Goal: Task Accomplishment & Management: Complete application form

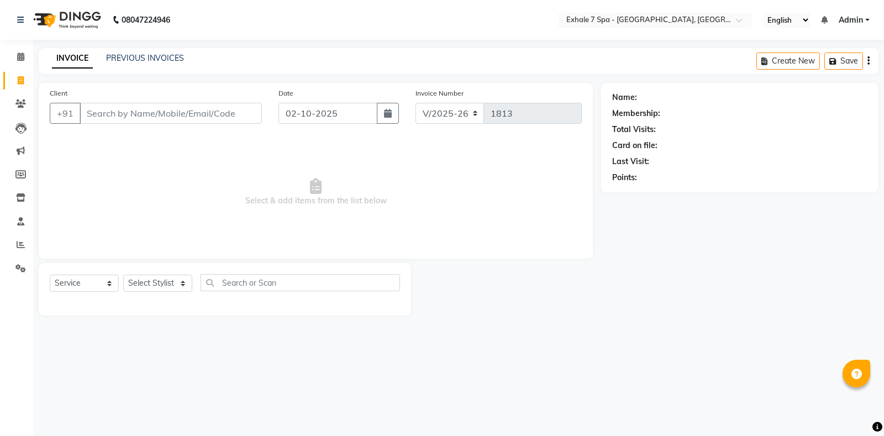
select select "4480"
select select "service"
click at [220, 111] on input "Client" at bounding box center [171, 113] width 182 height 21
type input "9321860300"
click at [236, 112] on span "Add Client" at bounding box center [234, 113] width 44 height 11
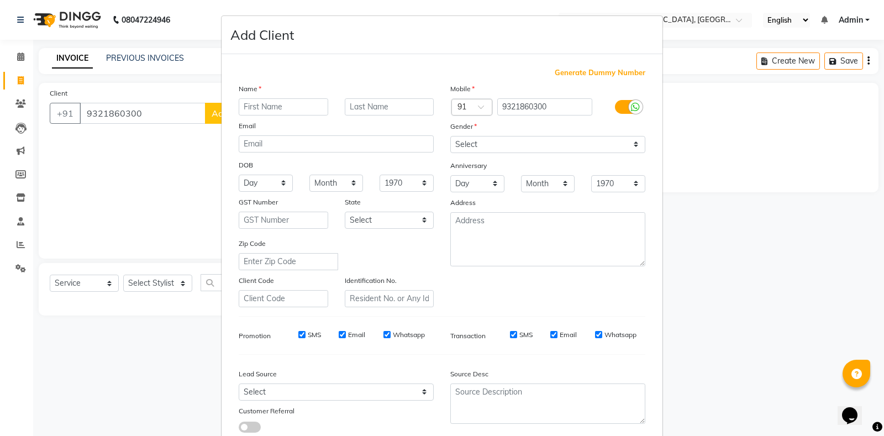
click at [262, 104] on input "text" at bounding box center [283, 106] width 89 height 17
type input "Sheetal"
click at [357, 107] on input "text" at bounding box center [389, 106] width 89 height 17
drag, startPoint x: 564, startPoint y: 149, endPoint x: 548, endPoint y: 151, distance: 15.7
click at [564, 149] on select "Select [DEMOGRAPHIC_DATA] [DEMOGRAPHIC_DATA] Other Prefer Not To Say" at bounding box center [547, 144] width 195 height 17
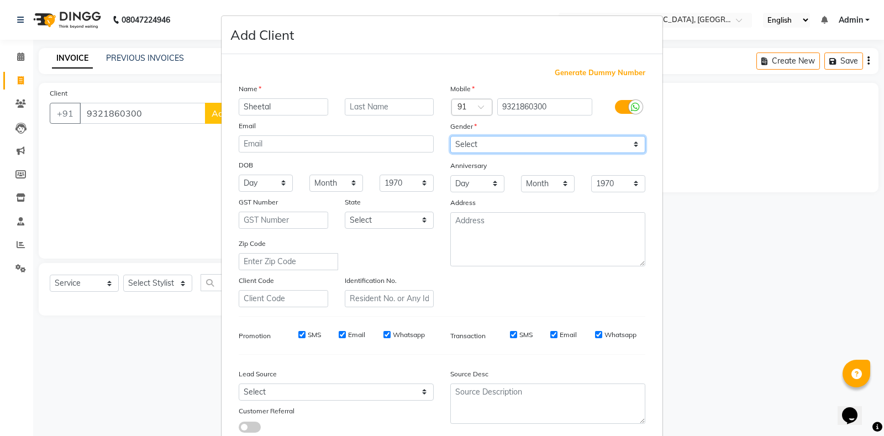
select select "[DEMOGRAPHIC_DATA]"
click at [450, 136] on select "Select [DEMOGRAPHIC_DATA] [DEMOGRAPHIC_DATA] Other Prefer Not To Say" at bounding box center [547, 144] width 195 height 17
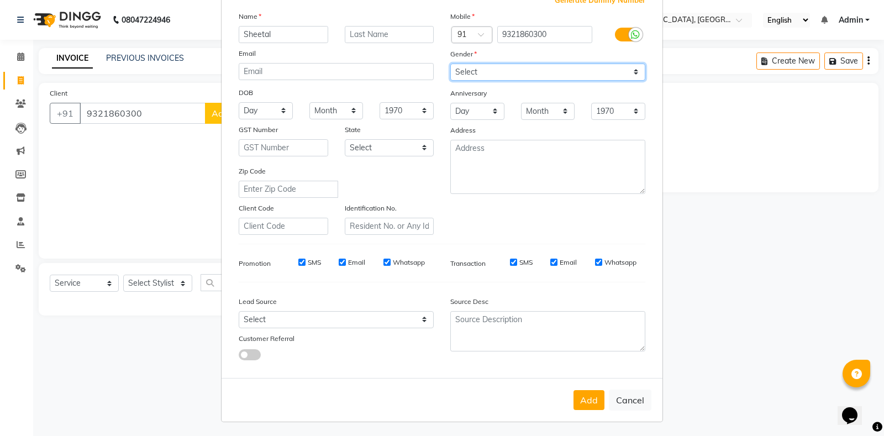
scroll to position [74, 0]
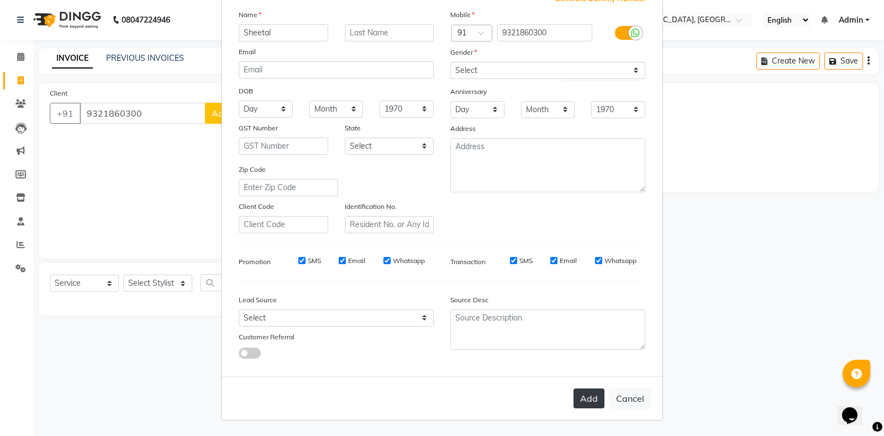
click at [590, 393] on button "Add" at bounding box center [588, 398] width 31 height 20
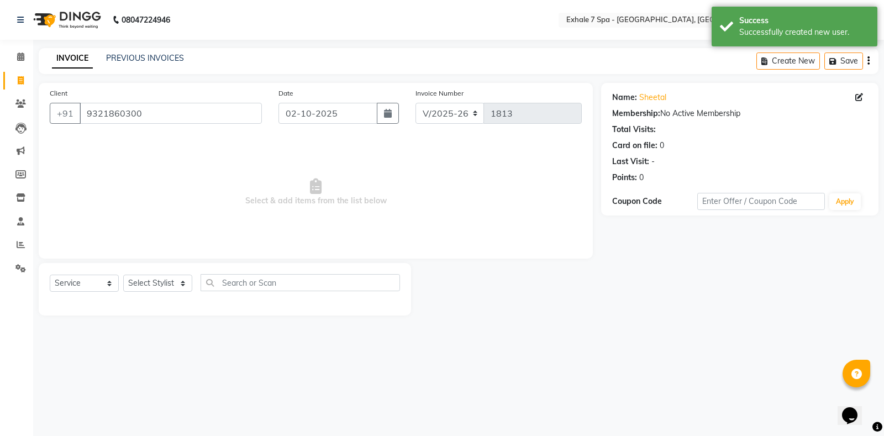
click at [861, 106] on div "Name: Sheetal Edit Membership: No Active Membership Total Visits: Card on file:…" at bounding box center [739, 135] width 255 height 96
click at [861, 97] on icon at bounding box center [859, 97] width 8 height 8
select select "[DEMOGRAPHIC_DATA]"
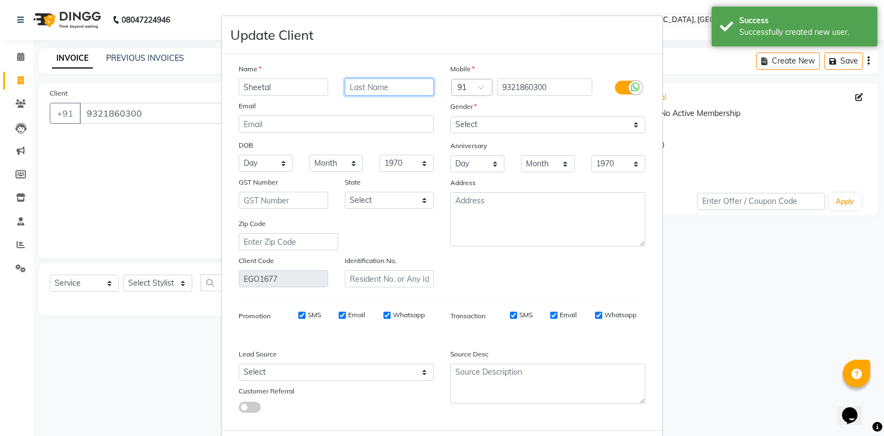
click at [361, 94] on input "text" at bounding box center [389, 86] width 89 height 17
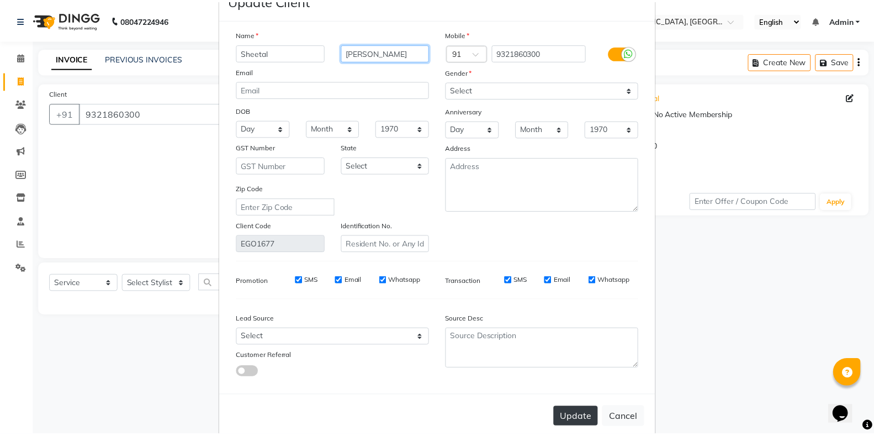
scroll to position [54, 0]
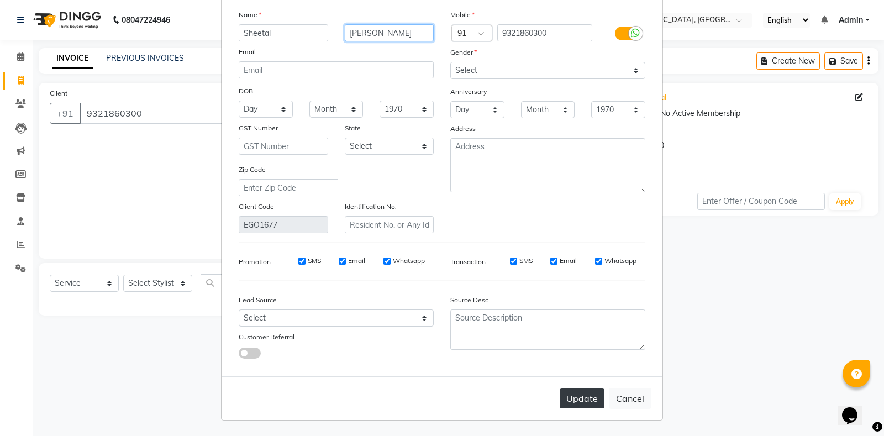
type input "[PERSON_NAME]"
click at [573, 398] on button "Update" at bounding box center [582, 398] width 45 height 20
select select
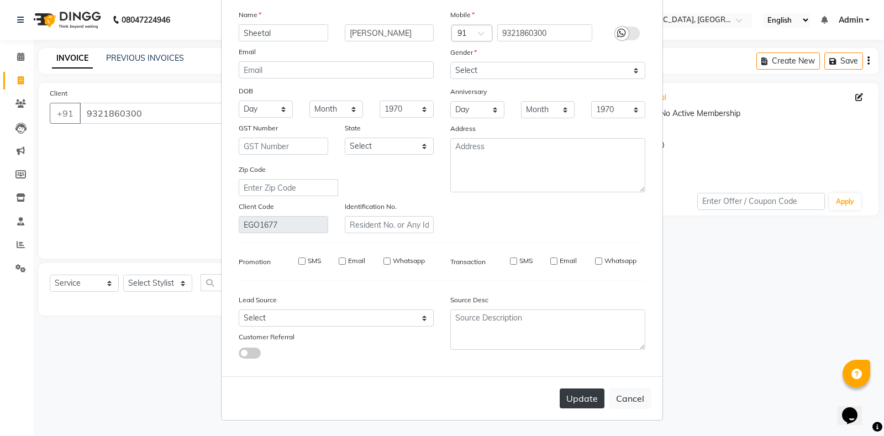
select select
checkbox input "false"
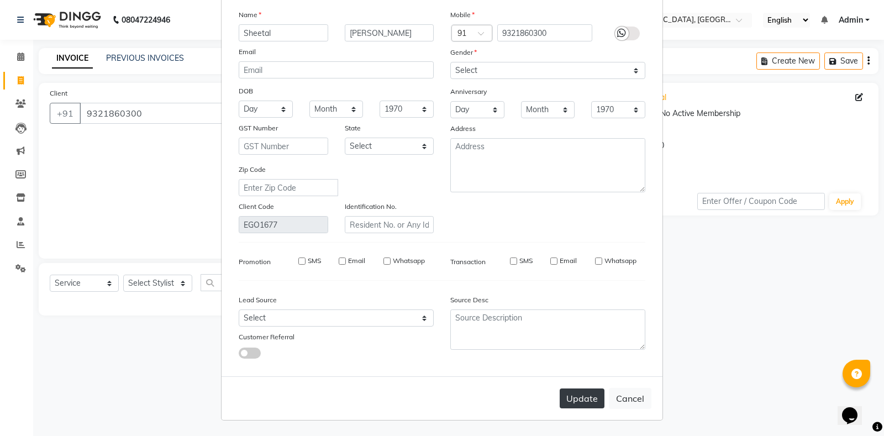
checkbox input "false"
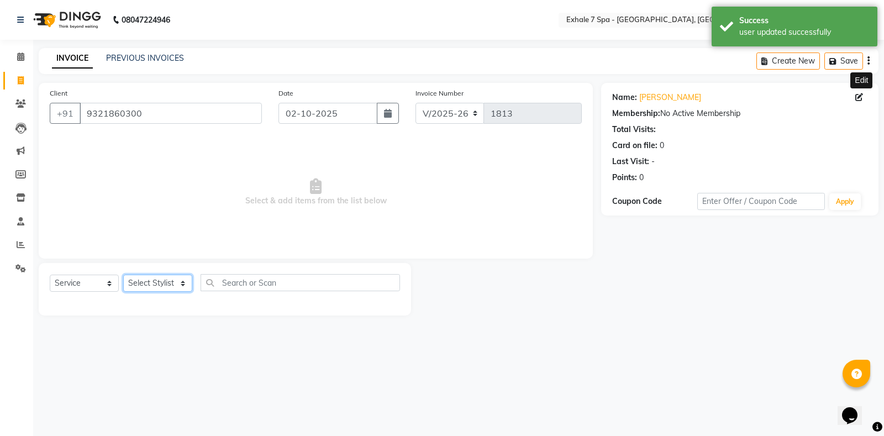
click at [149, 284] on select "Select Stylist [PERSON_NAME] [PERSON_NAME] Faraheem [PERSON_NAME] [PERSON_NAME]…" at bounding box center [157, 283] width 69 height 17
select select "37082"
click at [123, 275] on select "Select Stylist [PERSON_NAME] [PERSON_NAME] Faraheem [PERSON_NAME] [PERSON_NAME]…" at bounding box center [157, 283] width 69 height 17
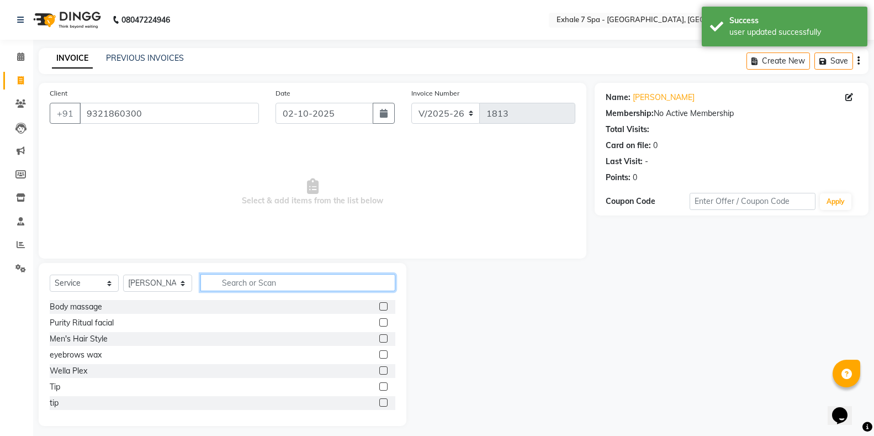
click at [221, 285] on input "text" at bounding box center [298, 282] width 195 height 17
type input "q"
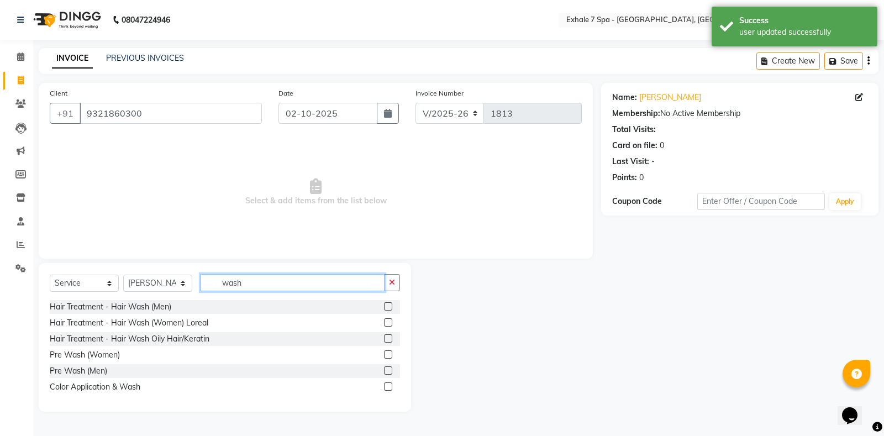
type input "wash"
click at [386, 321] on label at bounding box center [388, 322] width 8 height 8
click at [386, 321] on input "checkbox" at bounding box center [387, 322] width 7 height 7
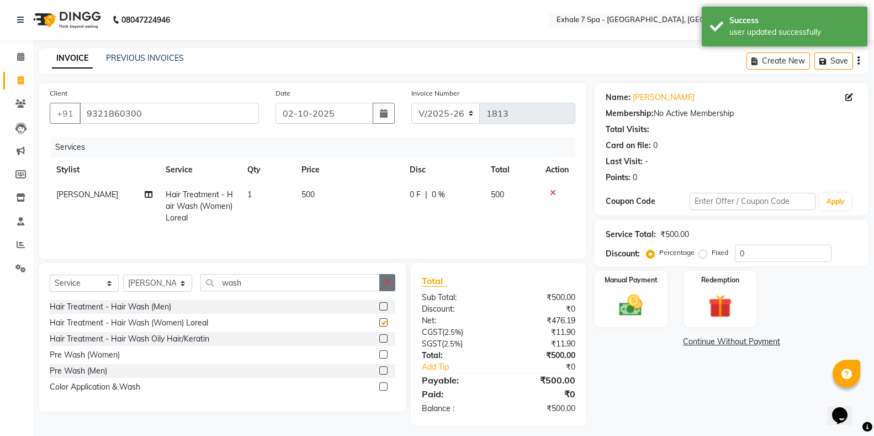
checkbox input "false"
click at [391, 282] on button "button" at bounding box center [387, 282] width 16 height 17
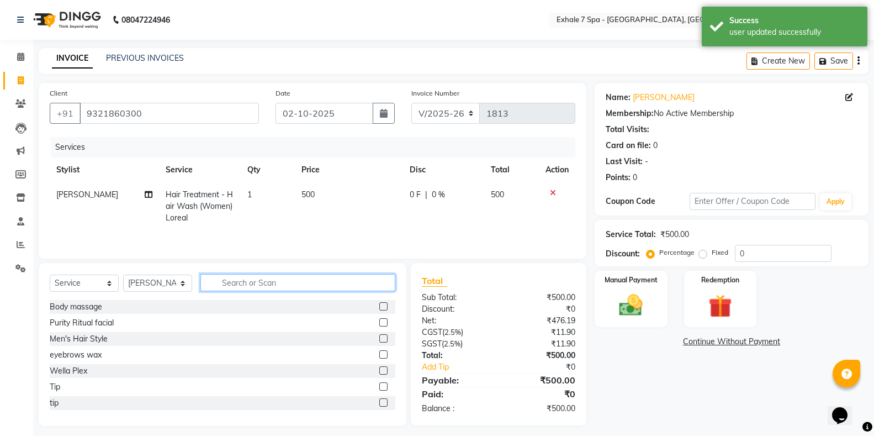
click at [383, 286] on input "text" at bounding box center [298, 282] width 195 height 17
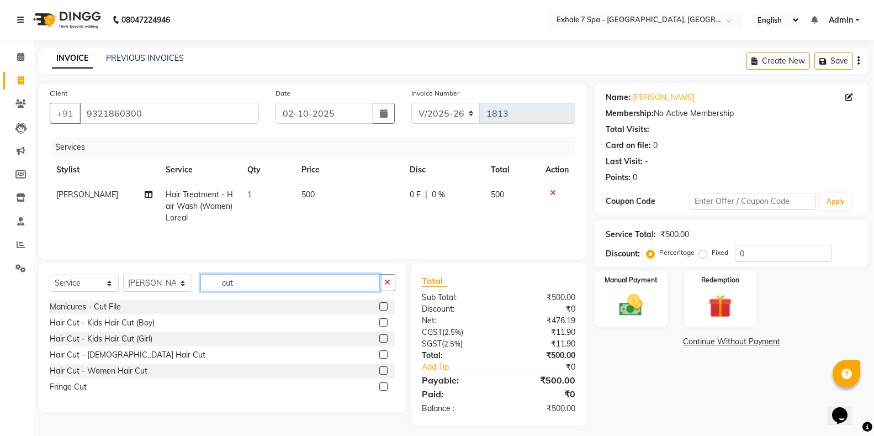
type input "cut"
click at [383, 370] on label at bounding box center [383, 370] width 8 height 8
click at [383, 370] on input "checkbox" at bounding box center [382, 370] width 7 height 7
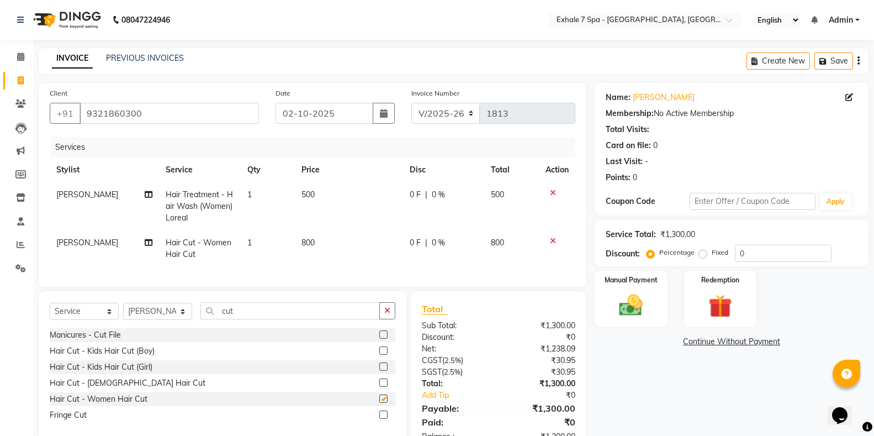
checkbox input "false"
click at [641, 318] on img at bounding box center [630, 305] width 39 height 28
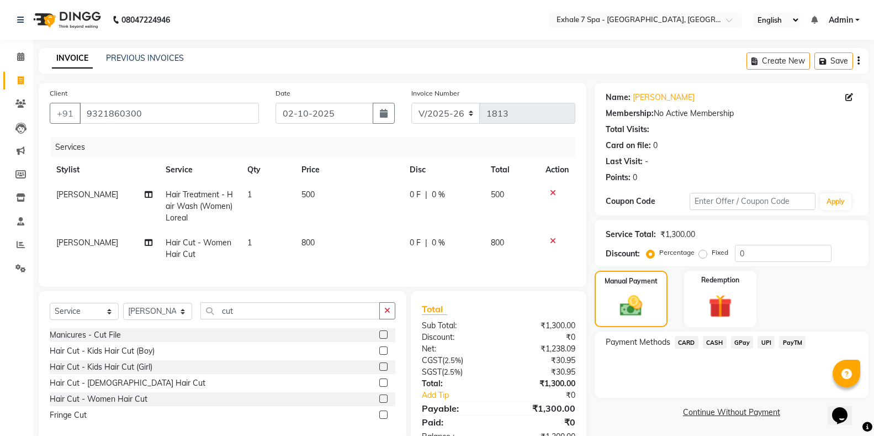
click at [797, 333] on div "Payment Methods CARD CASH GPay UPI PayTM" at bounding box center [732, 364] width 274 height 66
click at [798, 337] on span "PayTM" at bounding box center [792, 342] width 27 height 13
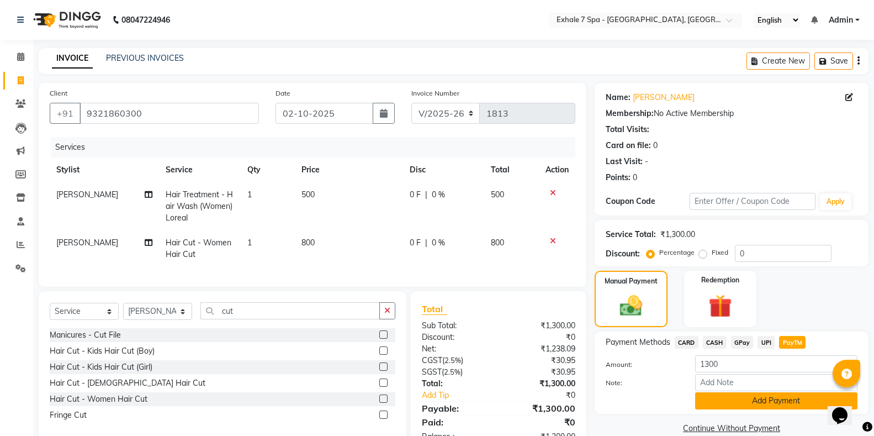
click at [800, 399] on button "Add Payment" at bounding box center [776, 400] width 162 height 17
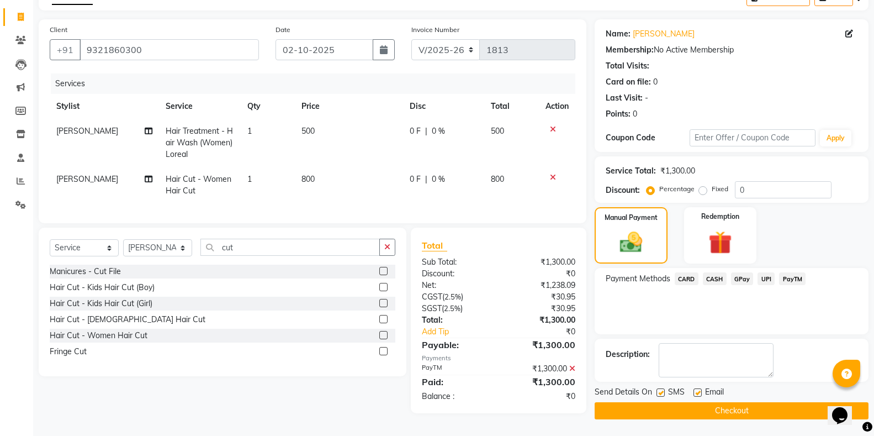
scroll to position [67, 0]
click at [665, 407] on button "Checkout" at bounding box center [732, 410] width 274 height 17
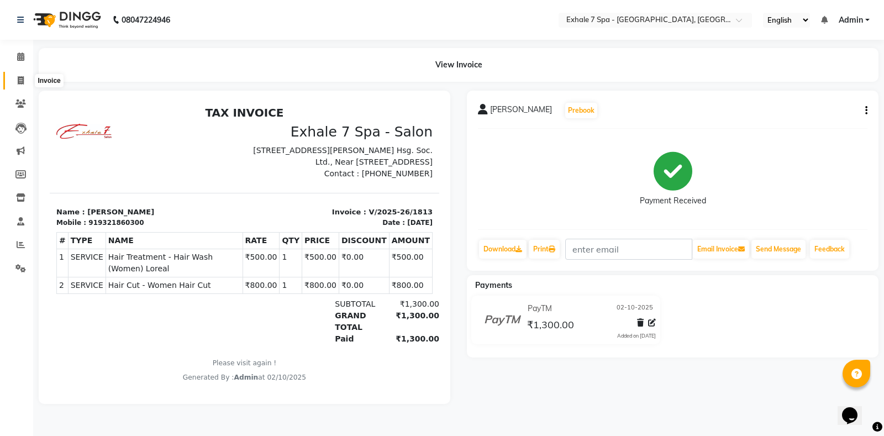
click at [18, 76] on icon at bounding box center [21, 80] width 6 height 8
select select "service"
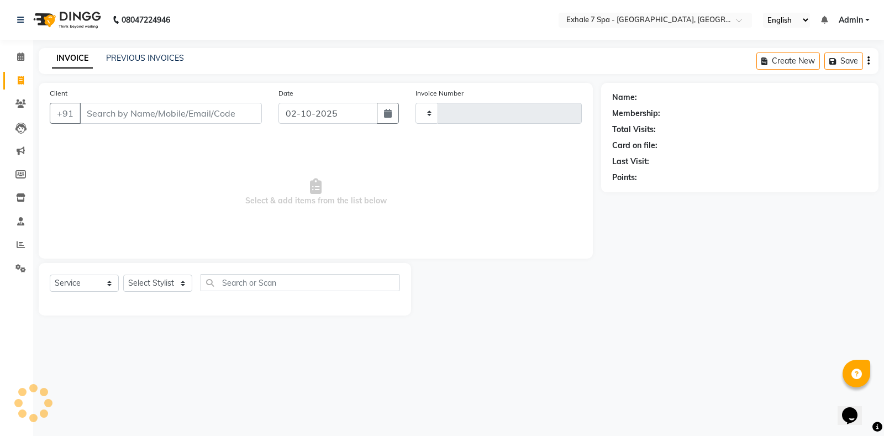
type input "1814"
select select "4480"
click at [112, 59] on link "PREVIOUS INVOICES" at bounding box center [145, 58] width 78 height 10
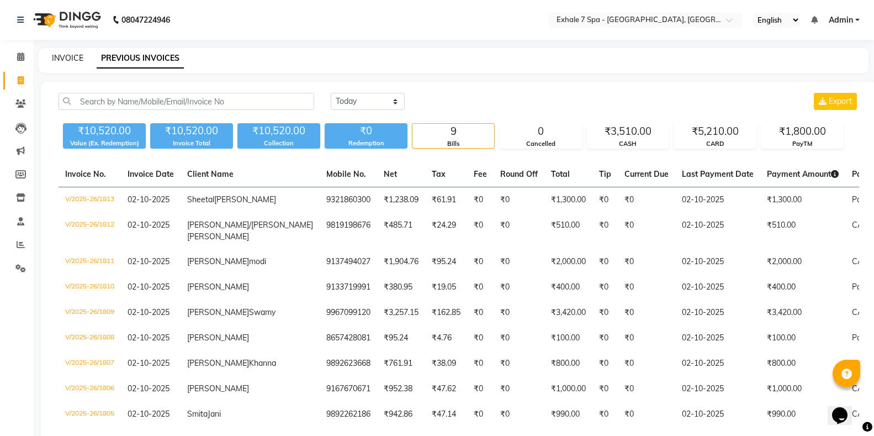
click at [70, 57] on link "INVOICE" at bounding box center [67, 58] width 31 height 10
select select "service"
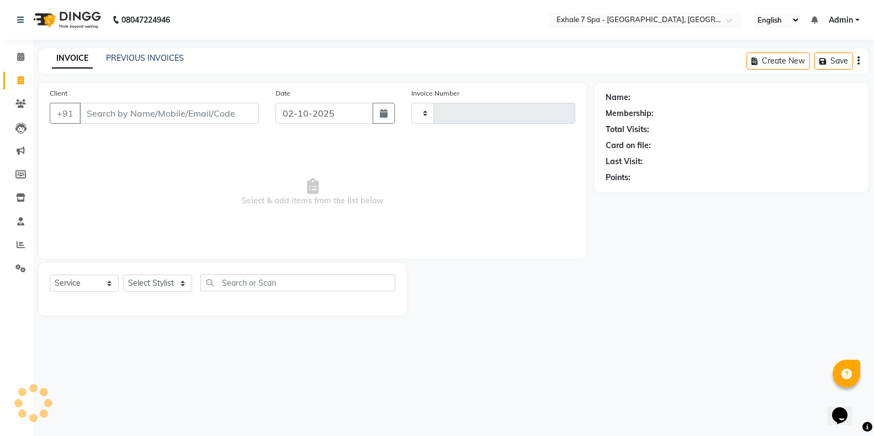
type input "1814"
select select "4480"
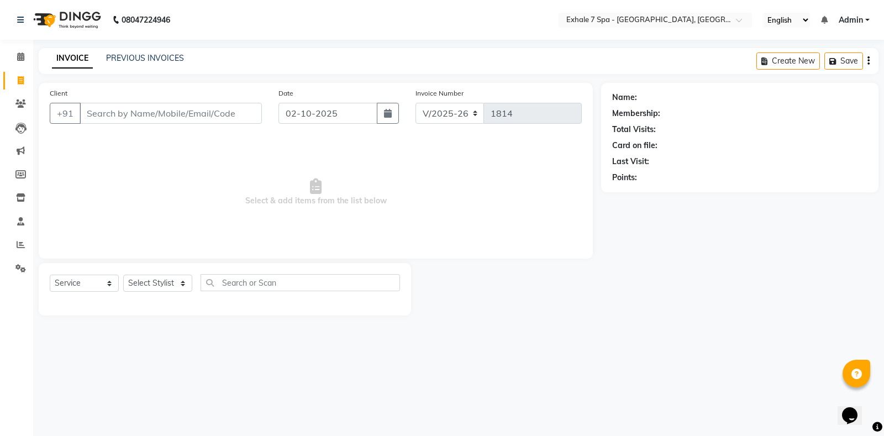
click at [142, 117] on input "Client" at bounding box center [171, 113] width 182 height 21
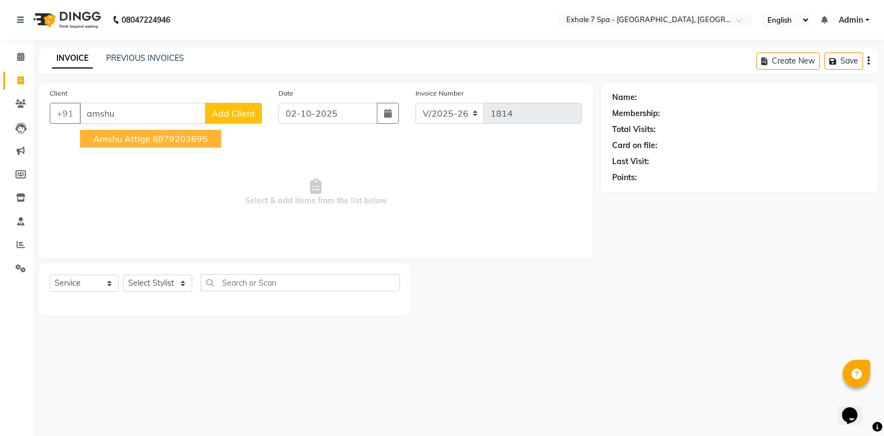
click at [131, 139] on span "Amshu Attige" at bounding box center [121, 138] width 57 height 11
type input "8879203695"
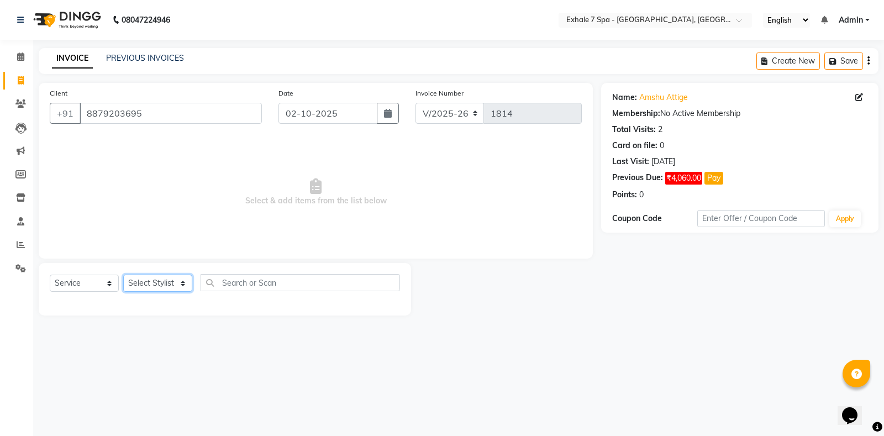
click at [146, 284] on select "Select Stylist [PERSON_NAME] [PERSON_NAME] Faraheem [PERSON_NAME] [PERSON_NAME]…" at bounding box center [157, 283] width 69 height 17
select select "28490"
click at [123, 275] on select "Select Stylist [PERSON_NAME] [PERSON_NAME] Faraheem [PERSON_NAME] [PERSON_NAME]…" at bounding box center [157, 283] width 69 height 17
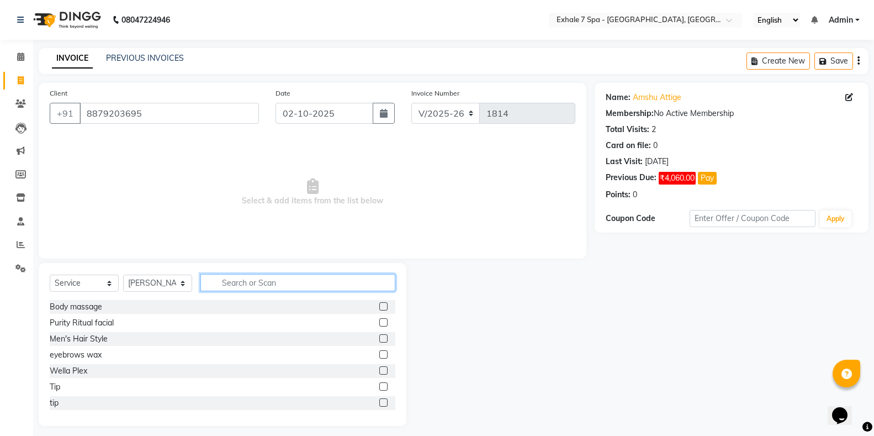
click at [238, 279] on input "text" at bounding box center [298, 282] width 195 height 17
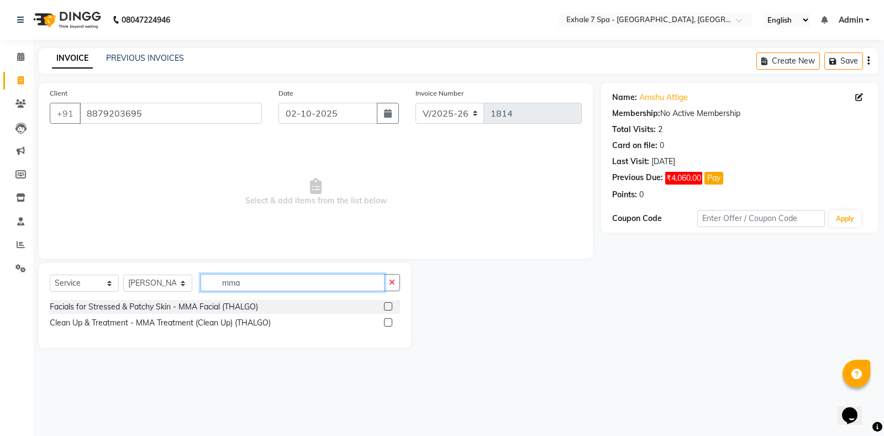
type input "mma"
click at [388, 303] on label at bounding box center [388, 306] width 8 height 8
click at [388, 303] on input "checkbox" at bounding box center [387, 306] width 7 height 7
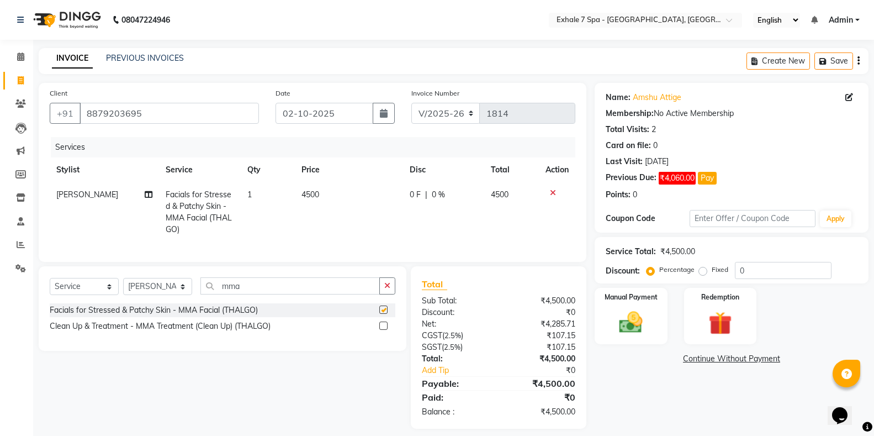
checkbox input "false"
click at [386, 289] on icon "button" at bounding box center [387, 286] width 6 height 8
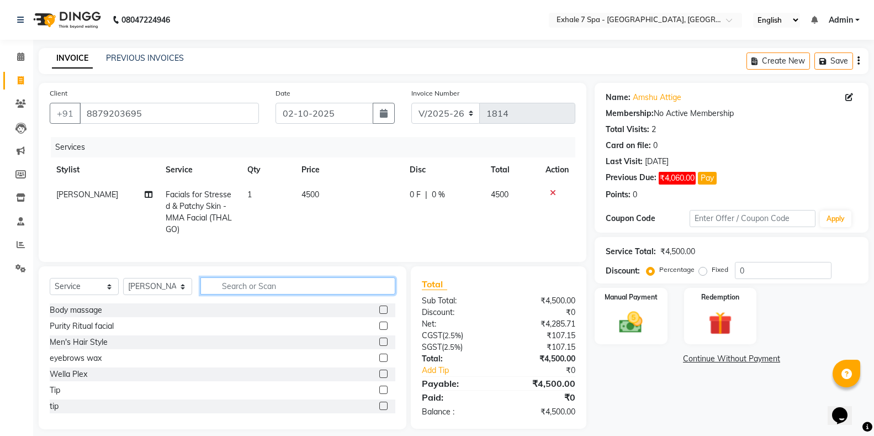
click at [376, 294] on input "text" at bounding box center [298, 285] width 195 height 17
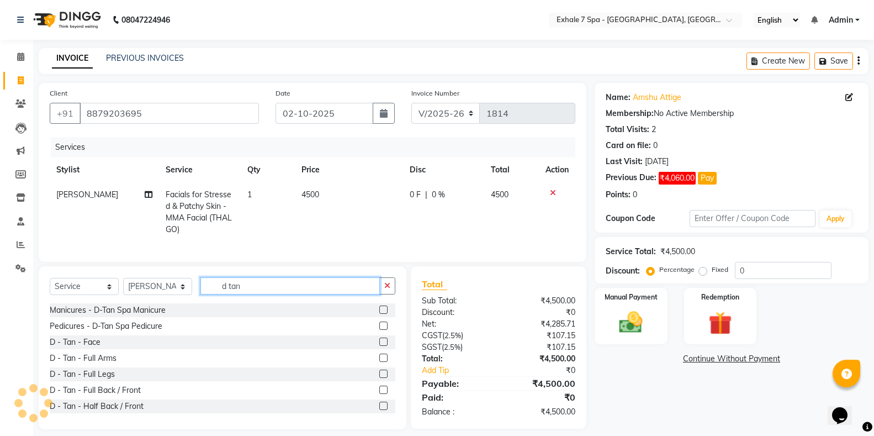
type input "d tan"
click at [379, 346] on label at bounding box center [383, 341] width 8 height 8
click at [379, 346] on input "checkbox" at bounding box center [382, 342] width 7 height 7
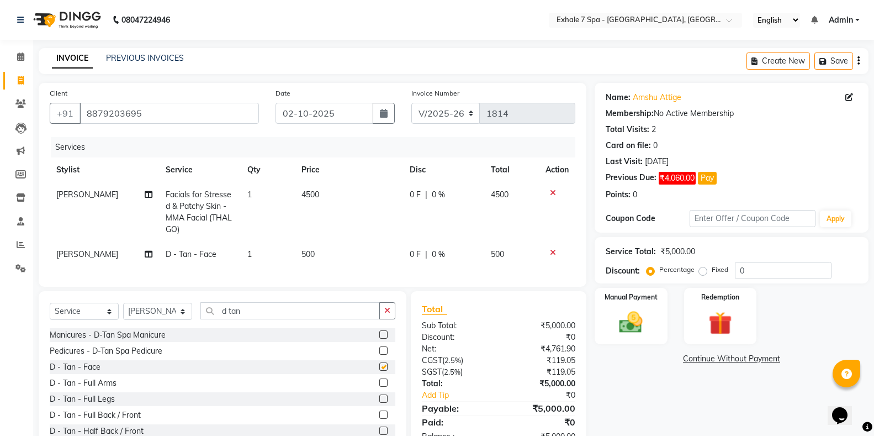
checkbox input "false"
click at [769, 270] on input "0" at bounding box center [783, 270] width 97 height 17
type input "20"
click at [390, 314] on icon "button" at bounding box center [387, 311] width 6 height 8
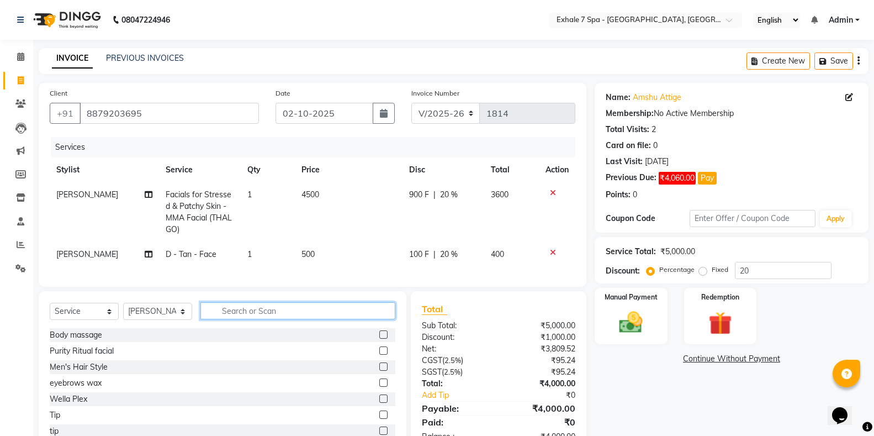
click at [368, 319] on input "text" at bounding box center [298, 310] width 195 height 17
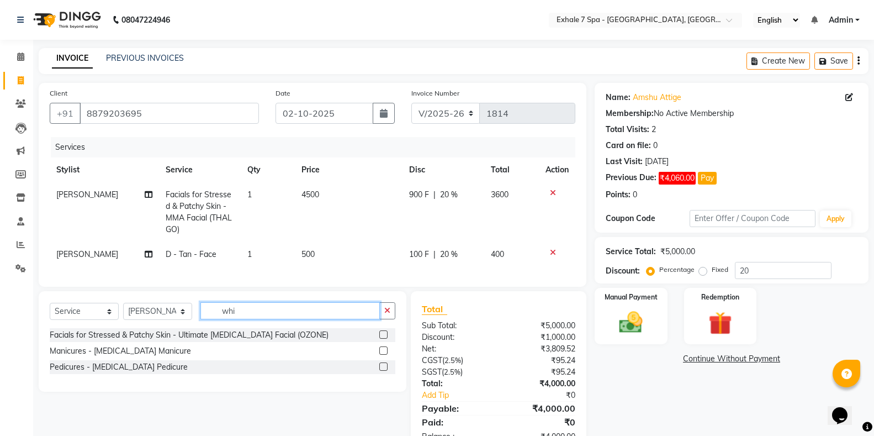
type input "whi"
click at [382, 371] on label at bounding box center [383, 366] width 8 height 8
click at [382, 371] on input "checkbox" at bounding box center [382, 366] width 7 height 7
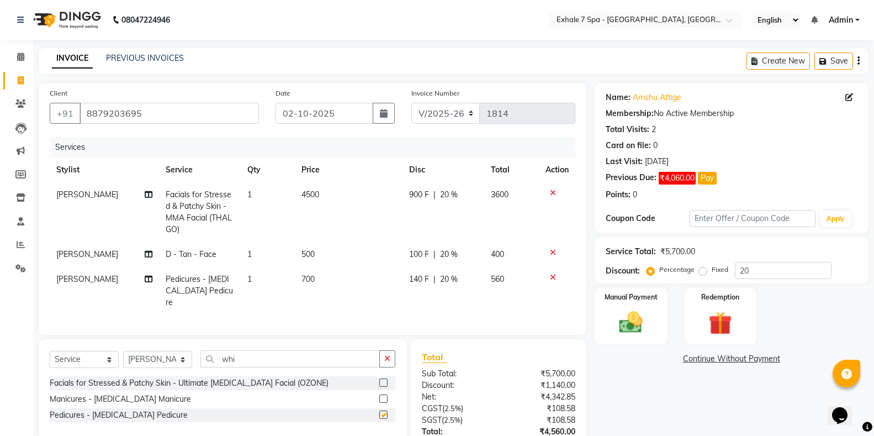
checkbox input "false"
click at [828, 55] on button "Save" at bounding box center [834, 60] width 39 height 17
click at [752, 62] on icon "button" at bounding box center [747, 61] width 11 height 8
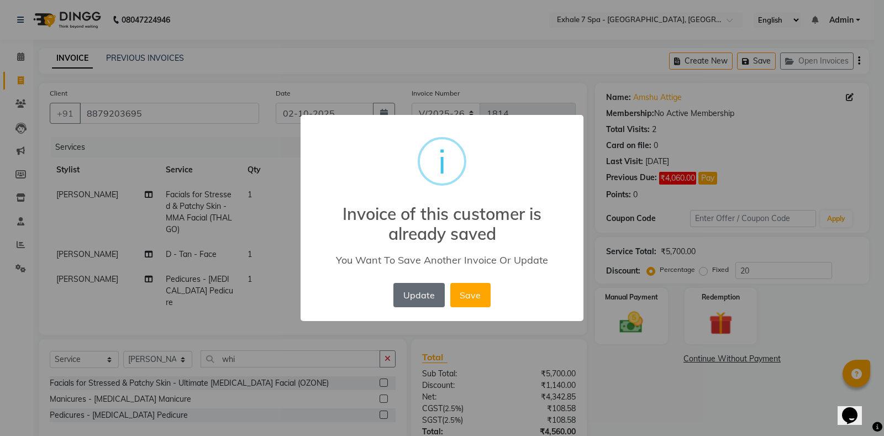
click at [435, 291] on button "Update" at bounding box center [418, 295] width 51 height 24
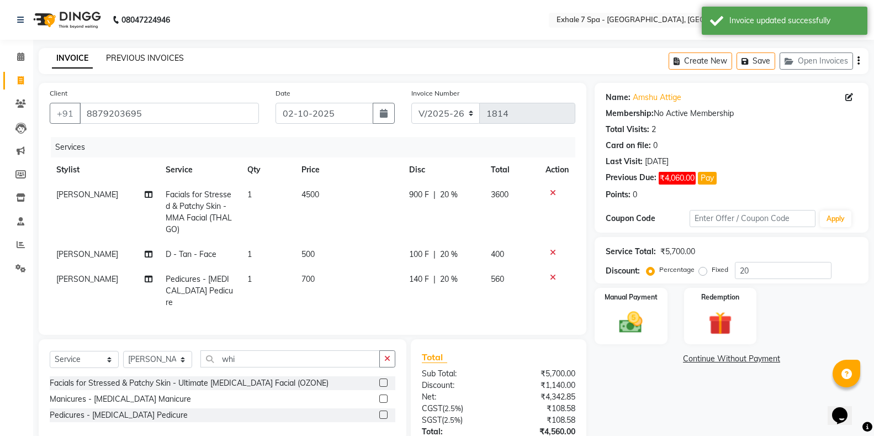
click at [139, 61] on link "PREVIOUS INVOICES" at bounding box center [145, 58] width 78 height 10
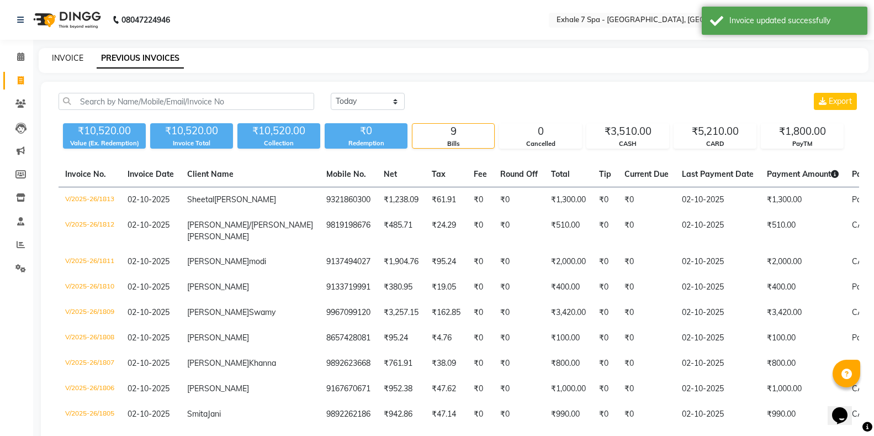
click at [59, 59] on link "INVOICE" at bounding box center [67, 58] width 31 height 10
select select "service"
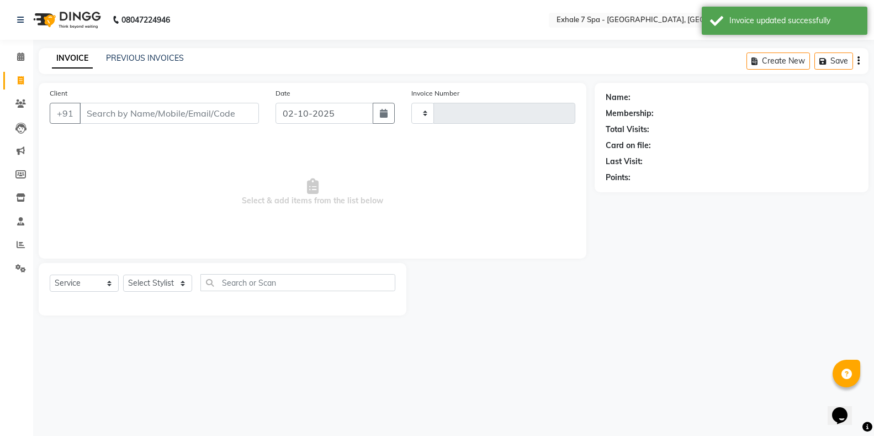
type input "1814"
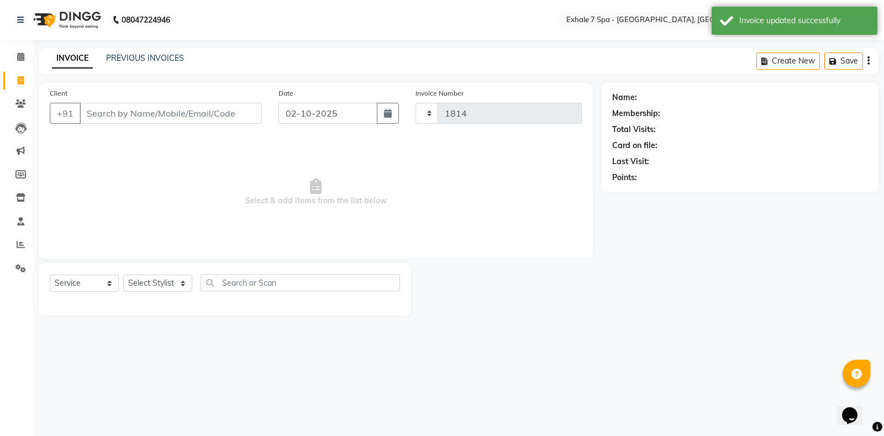
select select "4480"
click at [84, 113] on input "Client" at bounding box center [171, 113] width 182 height 21
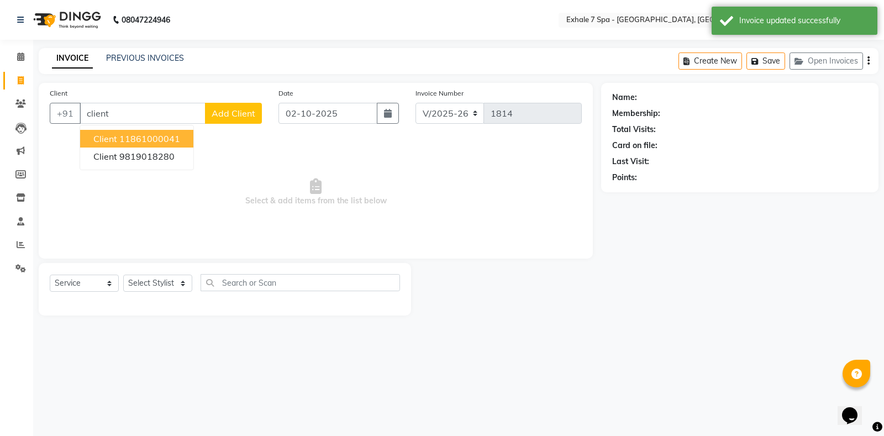
click at [110, 133] on span "Client" at bounding box center [105, 138] width 24 height 11
type input "11861000041"
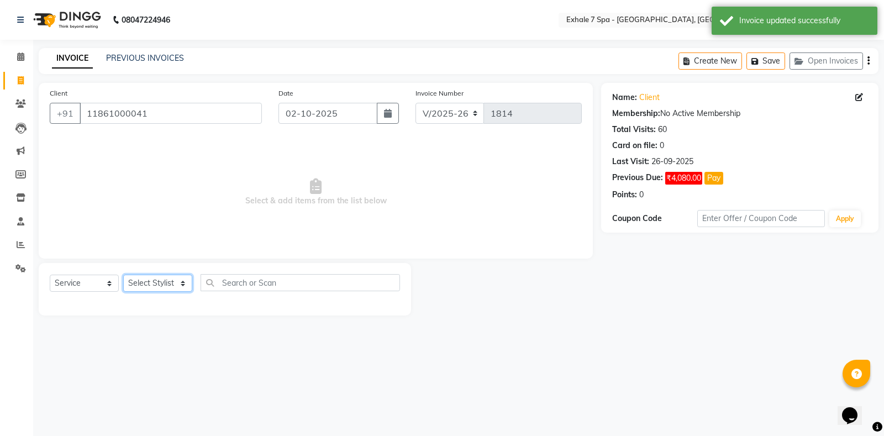
click at [171, 279] on select "Select Stylist [PERSON_NAME] [PERSON_NAME] Faraheem [PERSON_NAME] [PERSON_NAME]…" at bounding box center [157, 283] width 69 height 17
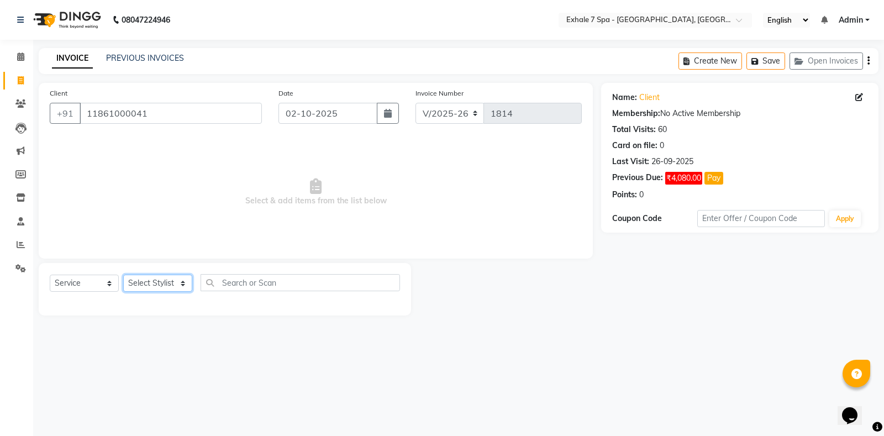
click at [148, 281] on select "Select Stylist [PERSON_NAME] [PERSON_NAME] Faraheem [PERSON_NAME] [PERSON_NAME]…" at bounding box center [157, 283] width 69 height 17
select select "71278"
click at [123, 275] on select "Select Stylist [PERSON_NAME] [PERSON_NAME] Faraheem [PERSON_NAME] [PERSON_NAME]…" at bounding box center [157, 283] width 69 height 17
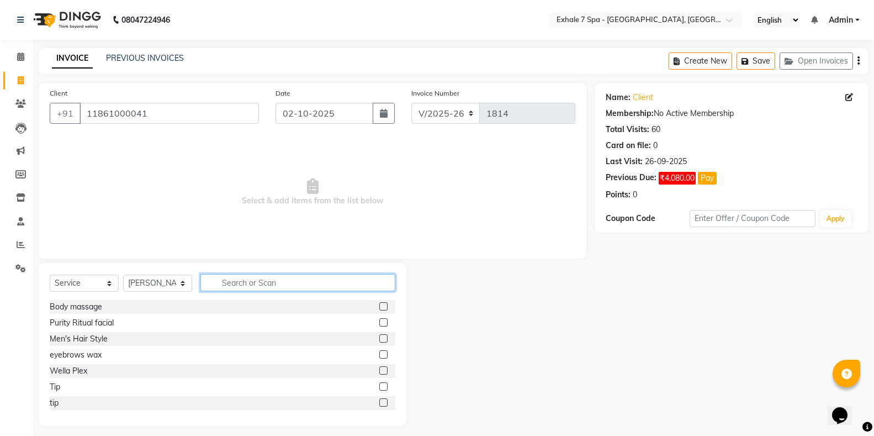
click at [234, 285] on input "text" at bounding box center [298, 282] width 195 height 17
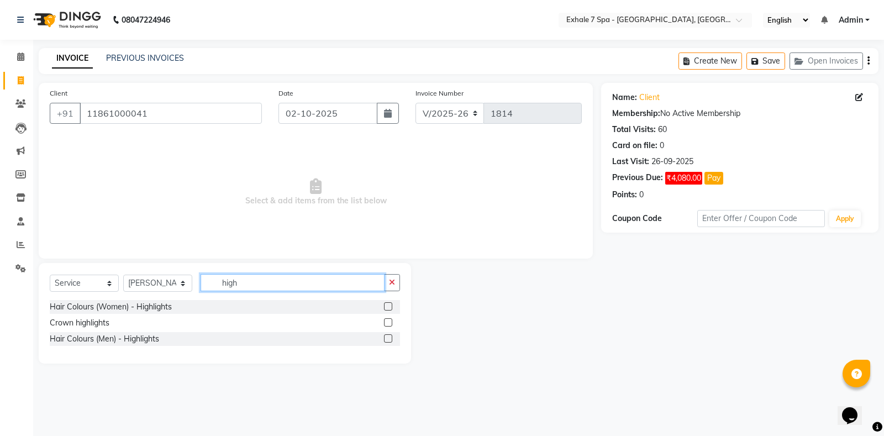
type input "high"
click at [386, 307] on label at bounding box center [388, 306] width 8 height 8
click at [386, 307] on input "checkbox" at bounding box center [387, 306] width 7 height 7
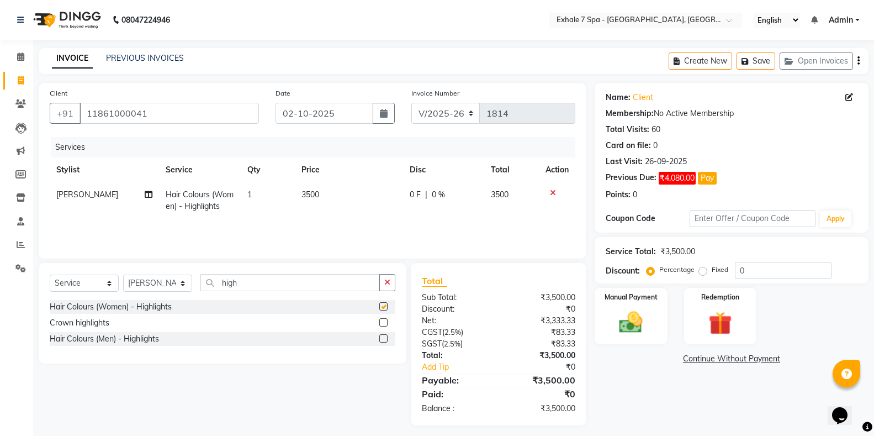
checkbox input "false"
click at [293, 189] on td "1" at bounding box center [268, 200] width 54 height 36
select select "71278"
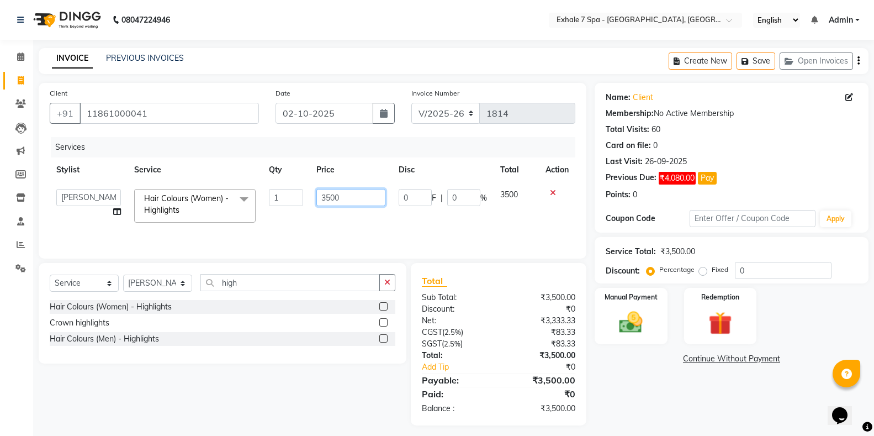
click at [330, 195] on input "3500" at bounding box center [350, 197] width 69 height 17
type input "4000"
click at [460, 225] on div "Services Stylist Service Qty Price Disc Total Action [PERSON_NAME] [PERSON_NAME…" at bounding box center [313, 192] width 526 height 110
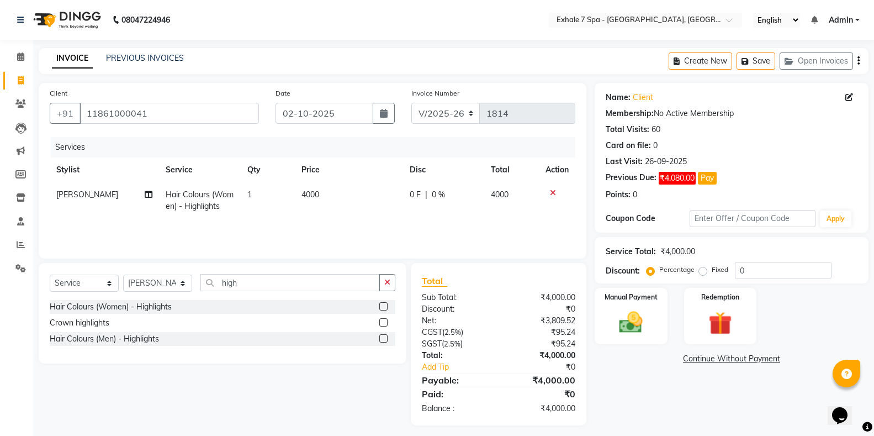
click at [323, 205] on td "4000" at bounding box center [349, 200] width 108 height 36
select select "71278"
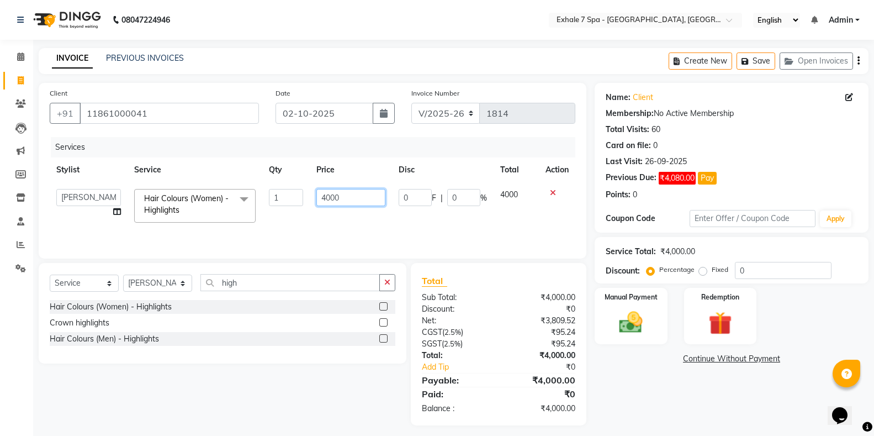
click at [326, 199] on input "4000" at bounding box center [350, 197] width 69 height 17
type input "5000"
click at [433, 227] on div "Services Stylist Service Qty Price Disc Total Action [PERSON_NAME] [PERSON_NAME…" at bounding box center [313, 192] width 526 height 110
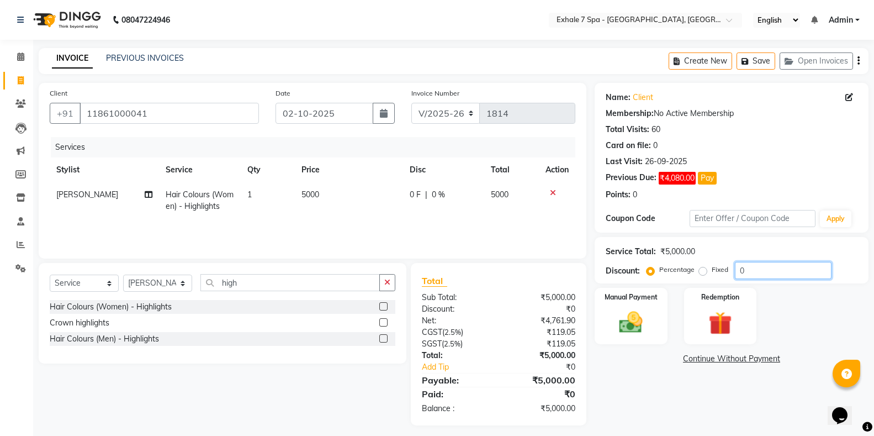
click at [750, 266] on input "0" at bounding box center [783, 270] width 97 height 17
type input "10"
click at [463, 194] on div "500 F | 10 %" at bounding box center [443, 195] width 68 height 12
select select "71278"
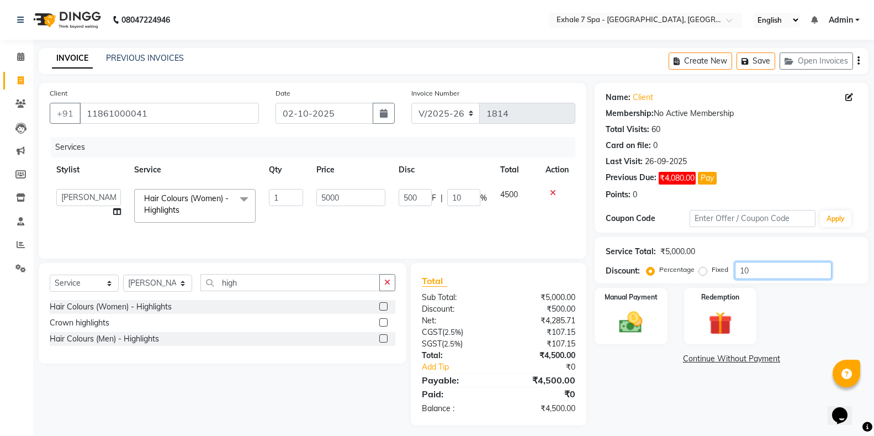
click at [767, 274] on input "10" at bounding box center [783, 270] width 97 height 17
type input "1"
type input "50"
type input "1"
type input "0"
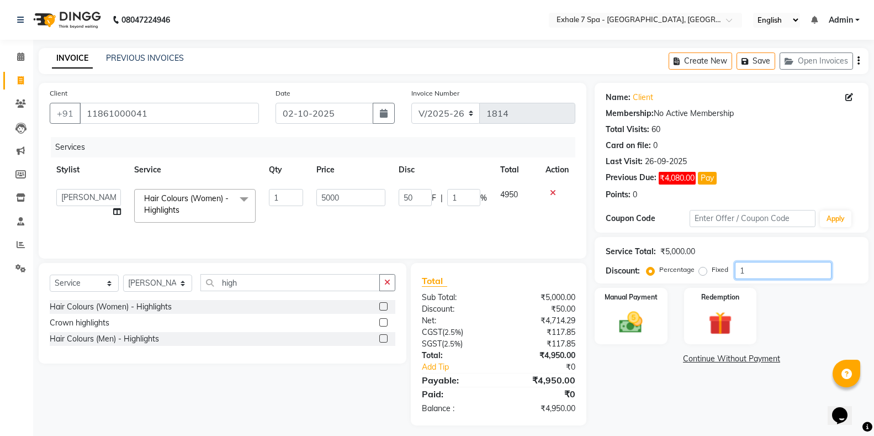
type input "0"
type input "2"
type input "100"
type input "2"
type input "20"
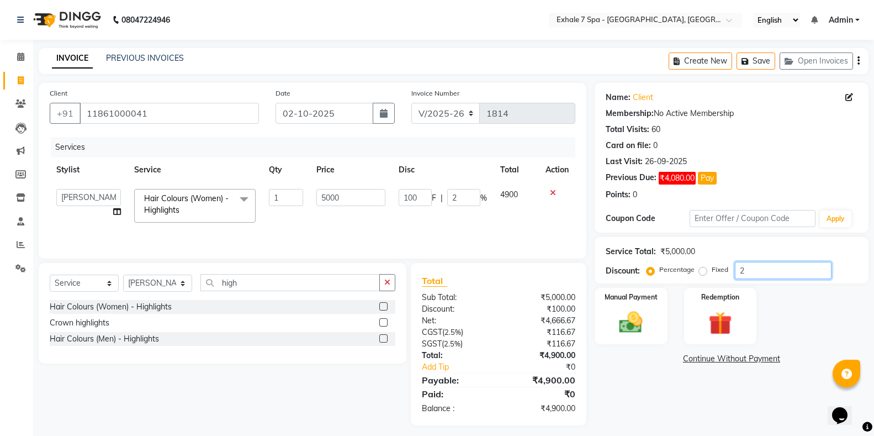
type input "1000"
type input "20"
click at [618, 397] on div "Name: Client Membership: No Active Membership Total Visits: 60 Card on file: 0 …" at bounding box center [736, 254] width 282 height 342
click at [773, 59] on button "Save" at bounding box center [756, 60] width 39 height 17
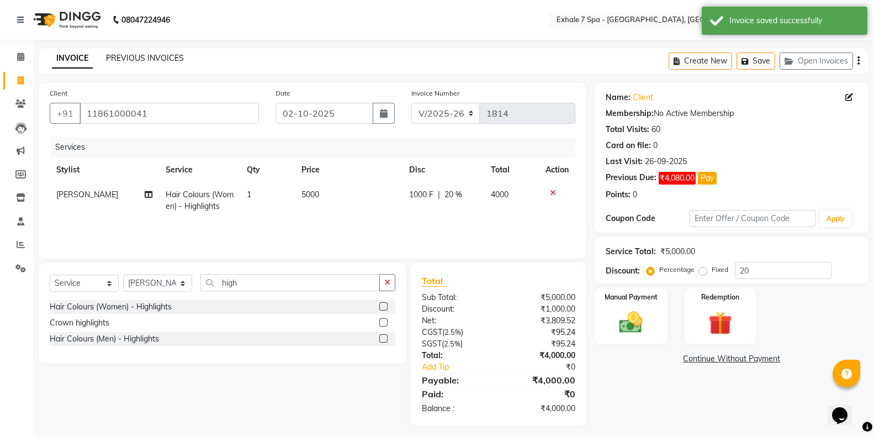
click at [165, 61] on link "PREVIOUS INVOICES" at bounding box center [145, 58] width 78 height 10
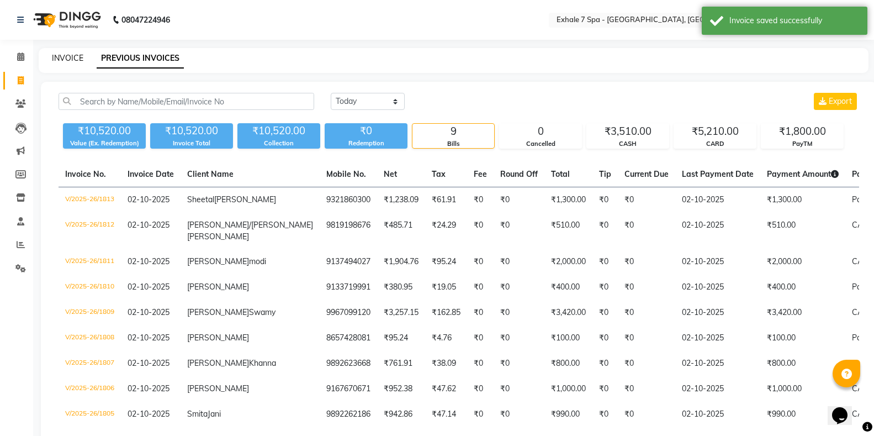
click at [74, 61] on link "INVOICE" at bounding box center [67, 58] width 31 height 10
select select "service"
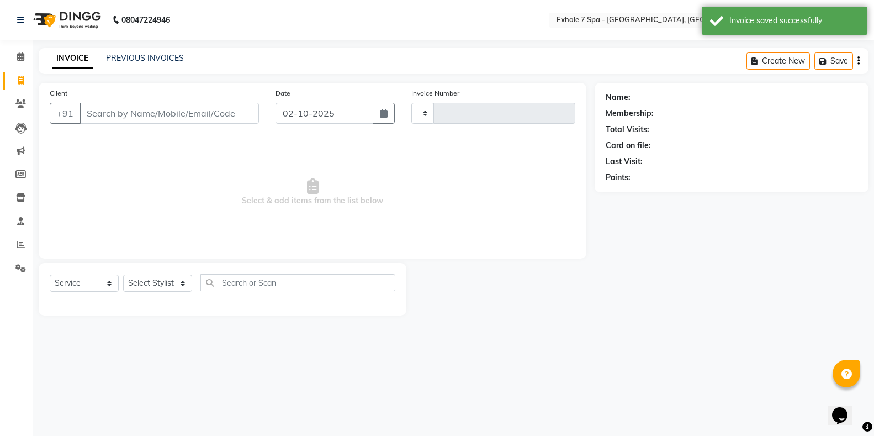
type input "1814"
select select "4480"
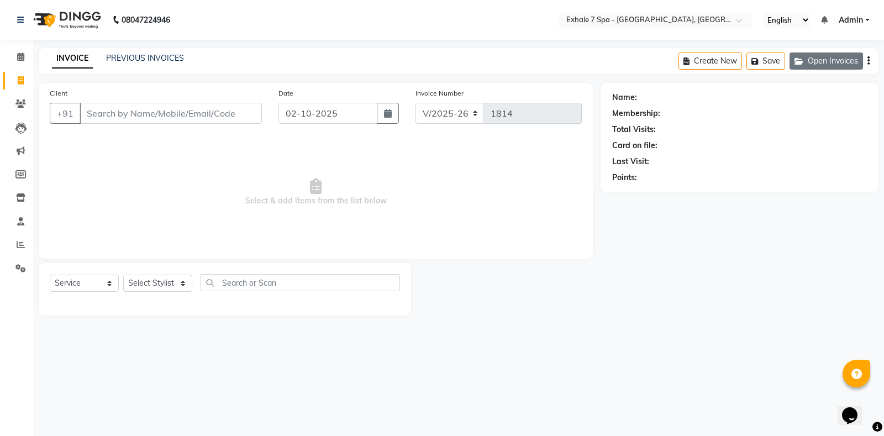
click at [829, 55] on button "Open Invoices" at bounding box center [825, 60] width 73 height 17
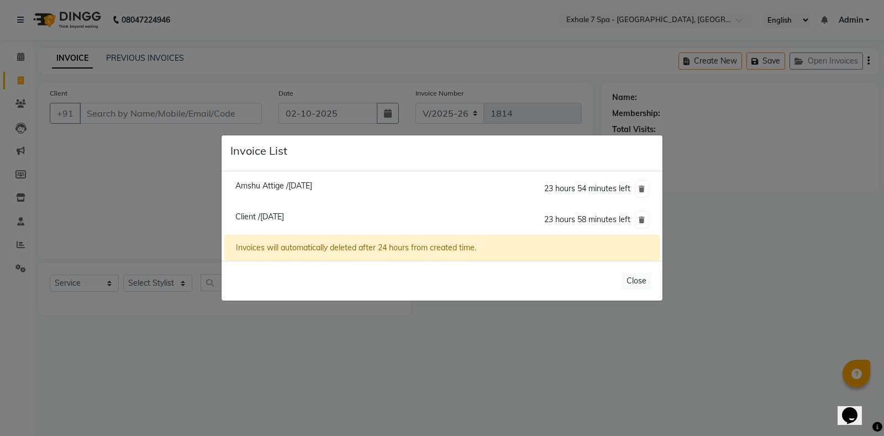
click at [167, 235] on ngb-modal-window "Invoice List Amshu Attige /[DATE] 23 hours 54 minutes left Client /[DATE] 23 ho…" at bounding box center [442, 218] width 884 height 436
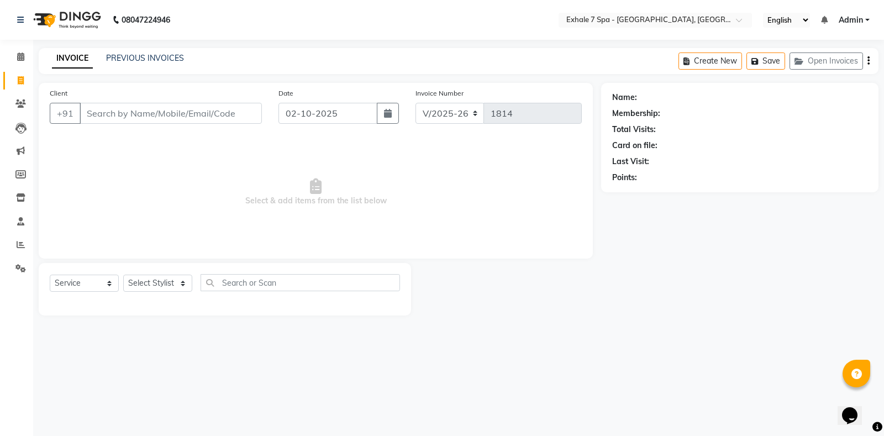
click at [666, 148] on div "Card on file:" at bounding box center [739, 146] width 255 height 12
click at [816, 66] on button "Open Invoices" at bounding box center [825, 60] width 73 height 17
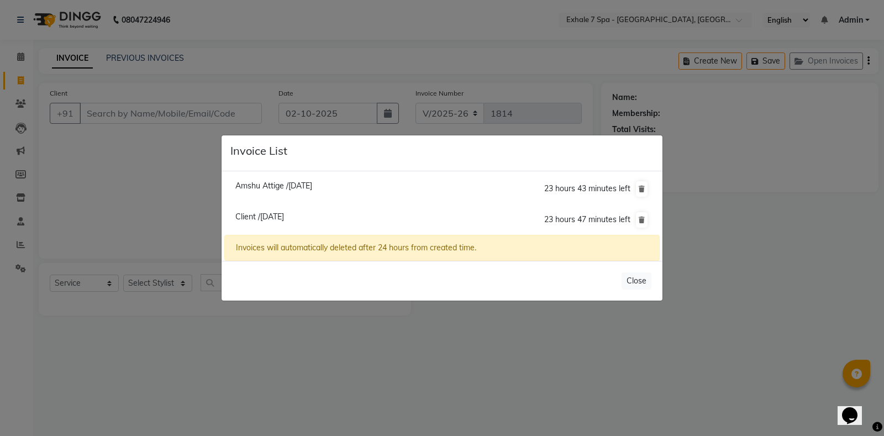
drag, startPoint x: 258, startPoint y: 220, endPoint x: 283, endPoint y: 221, distance: 24.4
click at [261, 220] on span "Client /[DATE]" at bounding box center [259, 217] width 49 height 10
type input "11861000041"
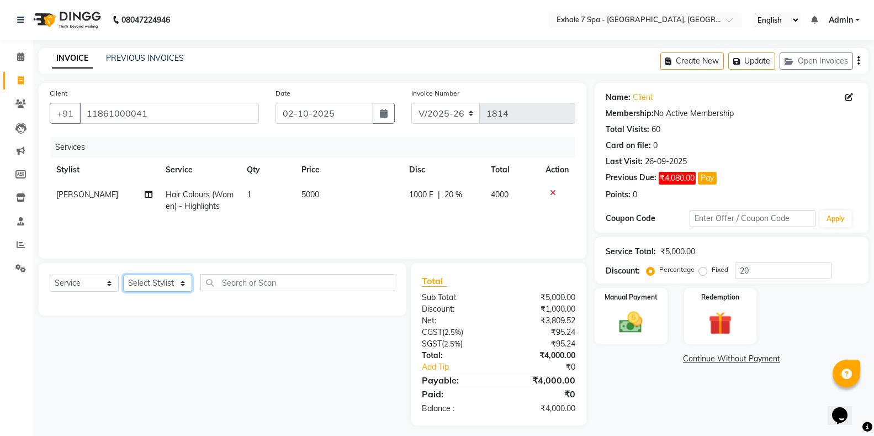
click at [135, 283] on select "Select Stylist [PERSON_NAME] [PERSON_NAME] Faraheem [PERSON_NAME] [PERSON_NAME]…" at bounding box center [157, 283] width 69 height 17
select select "71278"
click at [123, 275] on select "Select Stylist [PERSON_NAME] [PERSON_NAME] Faraheem [PERSON_NAME] [PERSON_NAME]…" at bounding box center [157, 283] width 69 height 17
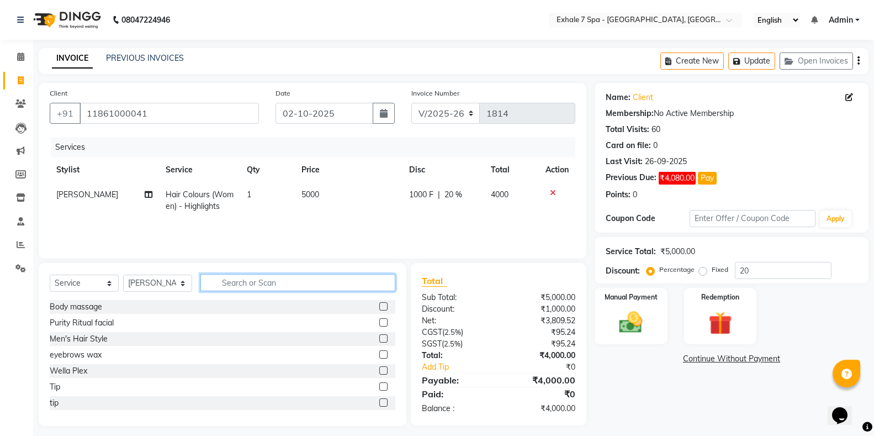
click at [235, 287] on input "text" at bounding box center [298, 282] width 195 height 17
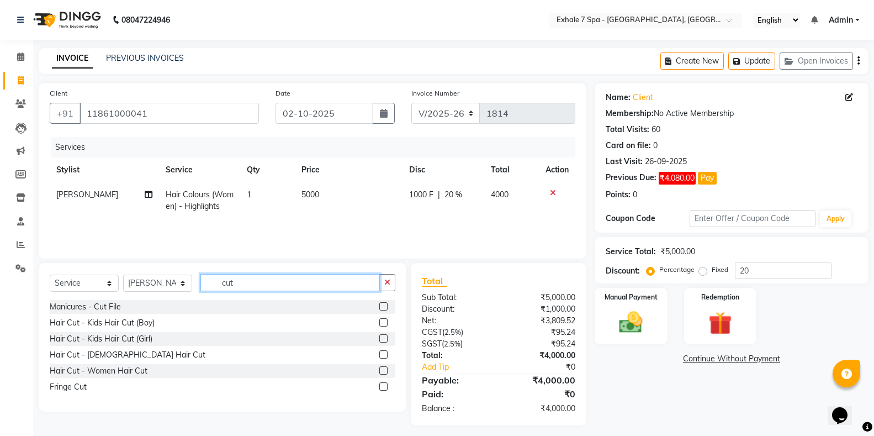
type input "cut"
click at [385, 368] on label at bounding box center [383, 370] width 8 height 8
click at [385, 368] on input "checkbox" at bounding box center [382, 370] width 7 height 7
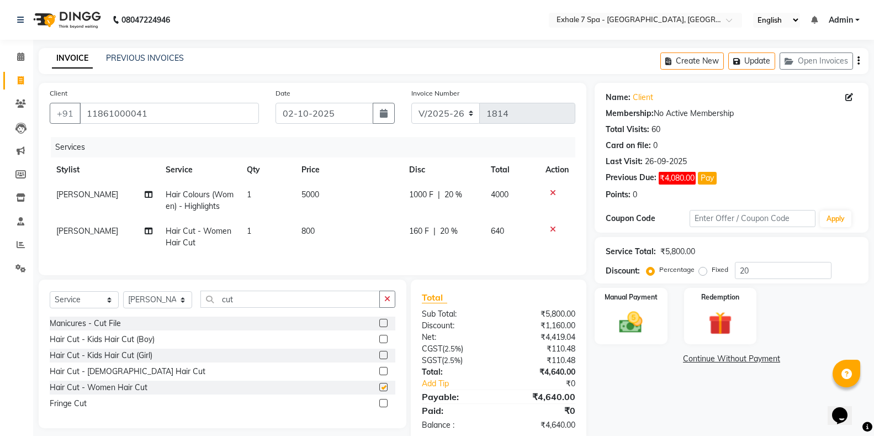
checkbox input "false"
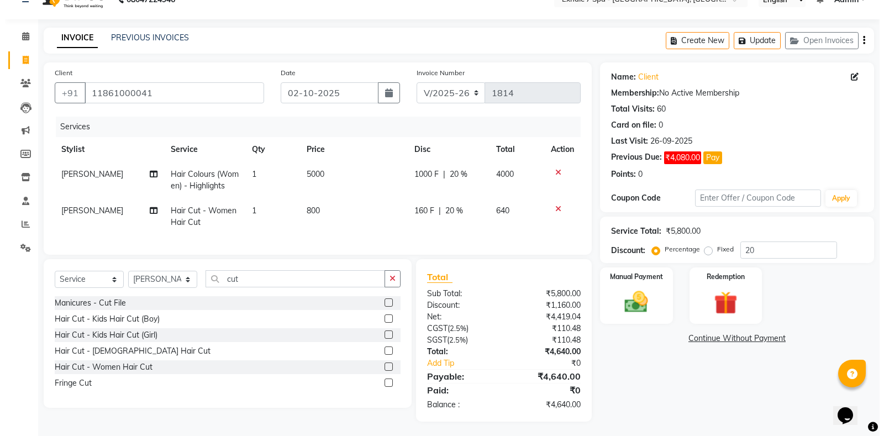
scroll to position [32, 0]
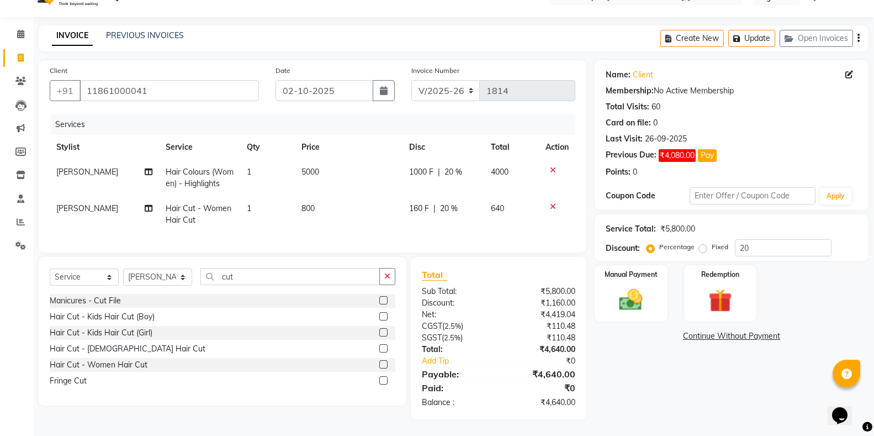
drag, startPoint x: 202, startPoint y: 66, endPoint x: 207, endPoint y: 86, distance: 20.1
click at [202, 67] on div "Client [PHONE_NUMBER]" at bounding box center [154, 87] width 226 height 45
click at [210, 87] on input "11861000041" at bounding box center [170, 90] width 180 height 21
type input "1186100004"
type input "0"
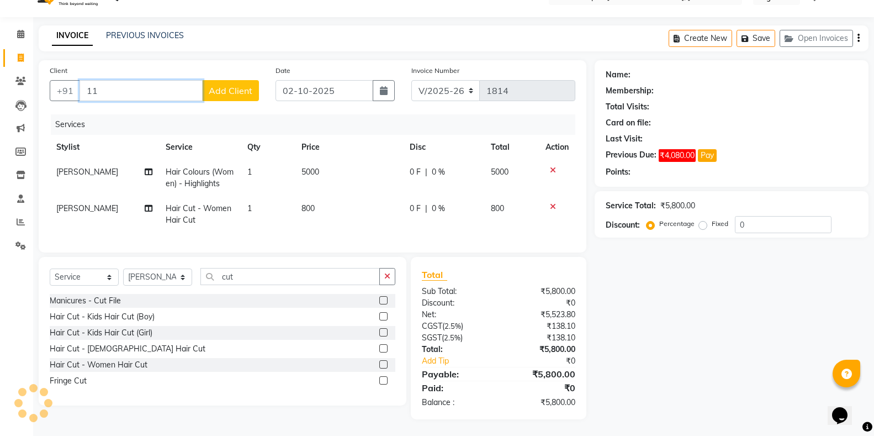
type input "1"
type input "9372682395"
click at [206, 87] on button "Add Client" at bounding box center [230, 90] width 57 height 21
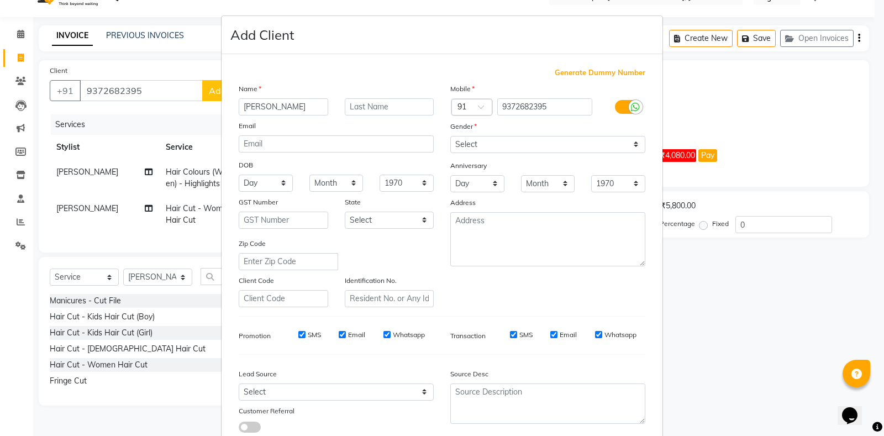
type input "[PERSON_NAME]"
click at [355, 103] on input "text" at bounding box center [389, 106] width 89 height 17
type input "[PERSON_NAME]"
click at [526, 146] on select "Select [DEMOGRAPHIC_DATA] [DEMOGRAPHIC_DATA] Other Prefer Not To Say" at bounding box center [547, 144] width 195 height 17
select select "[DEMOGRAPHIC_DATA]"
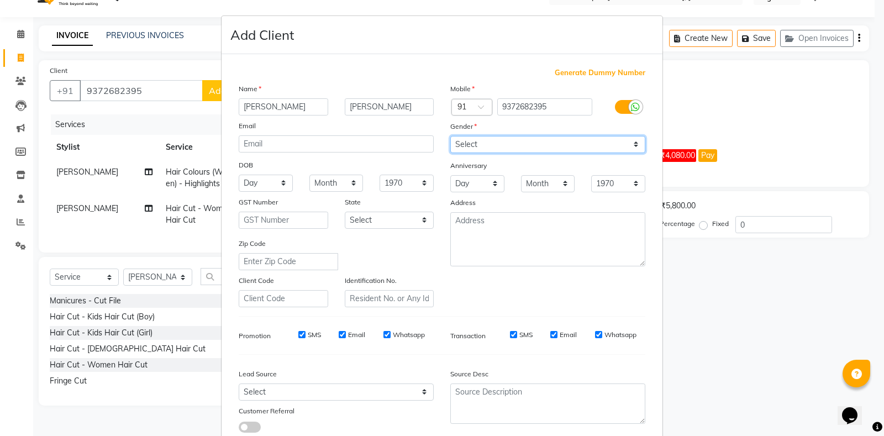
click at [450, 136] on select "Select [DEMOGRAPHIC_DATA] [DEMOGRAPHIC_DATA] Other Prefer Not To Say" at bounding box center [547, 144] width 195 height 17
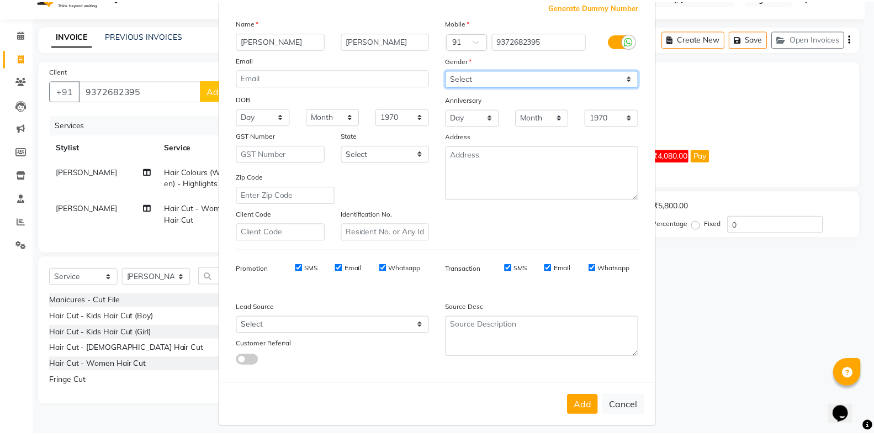
scroll to position [74, 0]
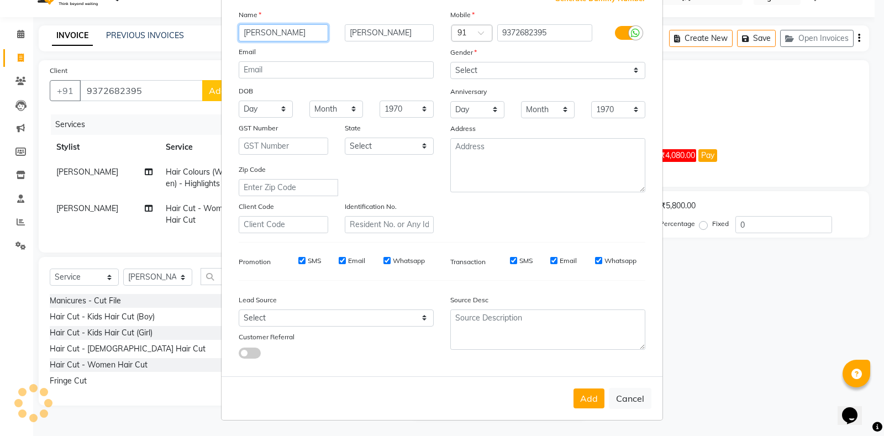
click at [245, 34] on input "[PERSON_NAME]" at bounding box center [283, 32] width 89 height 17
click at [242, 35] on input "[PERSON_NAME]" at bounding box center [283, 32] width 89 height 17
type input "[PERSON_NAME]"
click at [582, 400] on button "Add" at bounding box center [588, 398] width 31 height 20
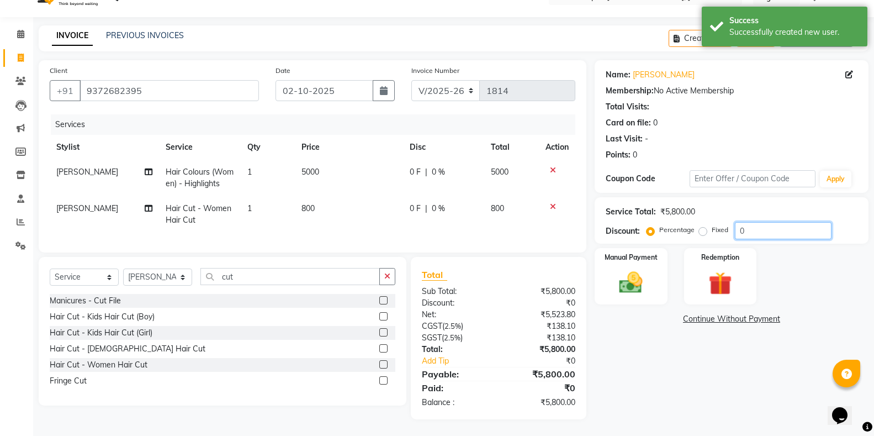
click at [778, 222] on input "0" at bounding box center [783, 230] width 97 height 17
type input "20"
click at [633, 271] on img at bounding box center [630, 282] width 39 height 28
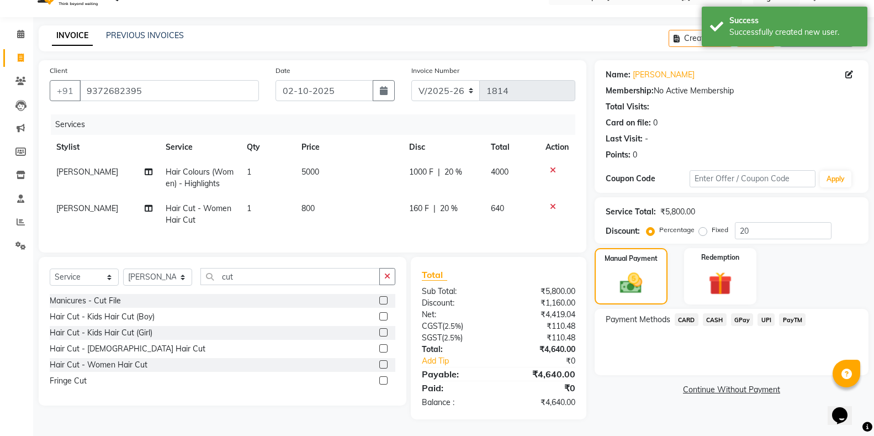
click at [796, 313] on span "PayTM" at bounding box center [792, 319] width 27 height 13
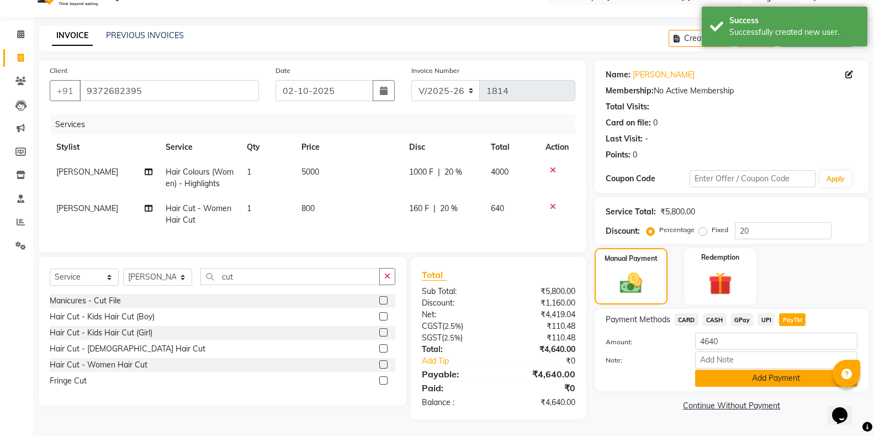
click at [771, 373] on button "Add Payment" at bounding box center [776, 378] width 162 height 17
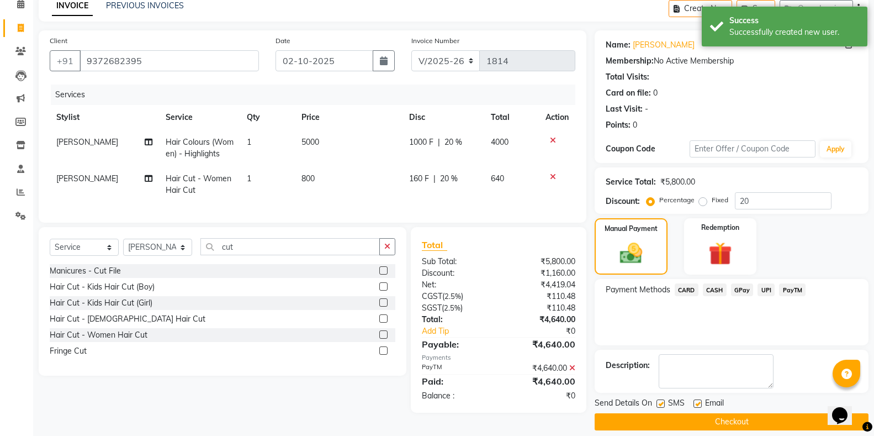
scroll to position [64, 0]
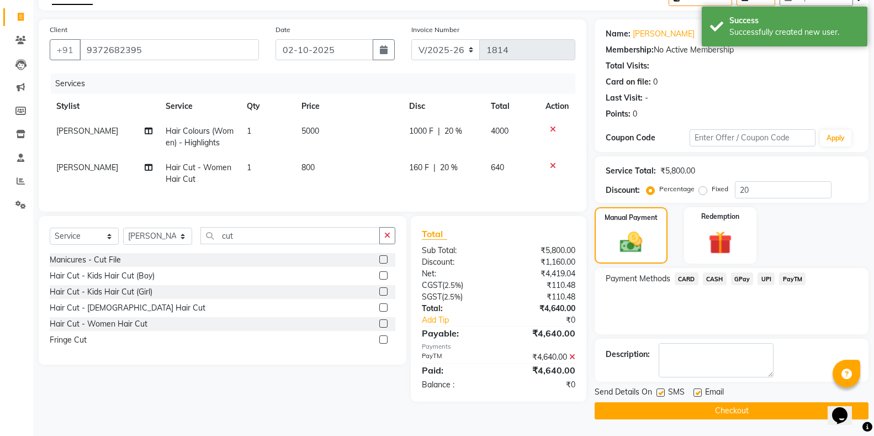
click at [713, 413] on button "Checkout" at bounding box center [732, 410] width 274 height 17
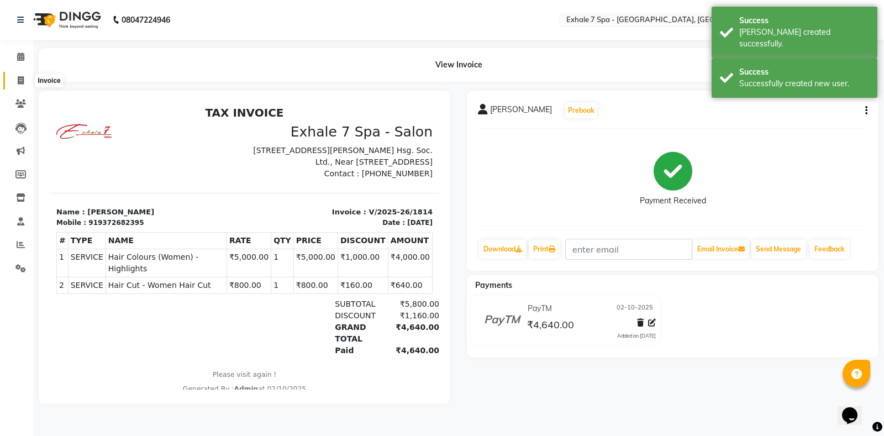
drag, startPoint x: 23, startPoint y: 79, endPoint x: 229, endPoint y: 435, distance: 411.3
click at [23, 78] on icon at bounding box center [21, 80] width 6 height 8
select select "service"
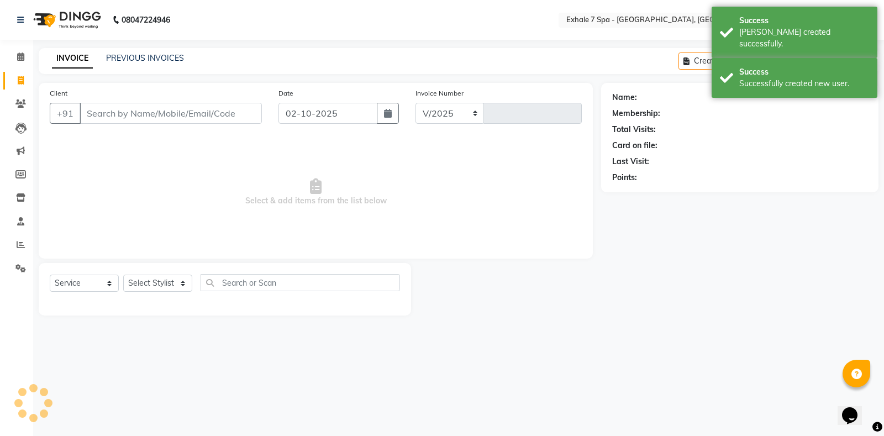
select select "4480"
type input "1815"
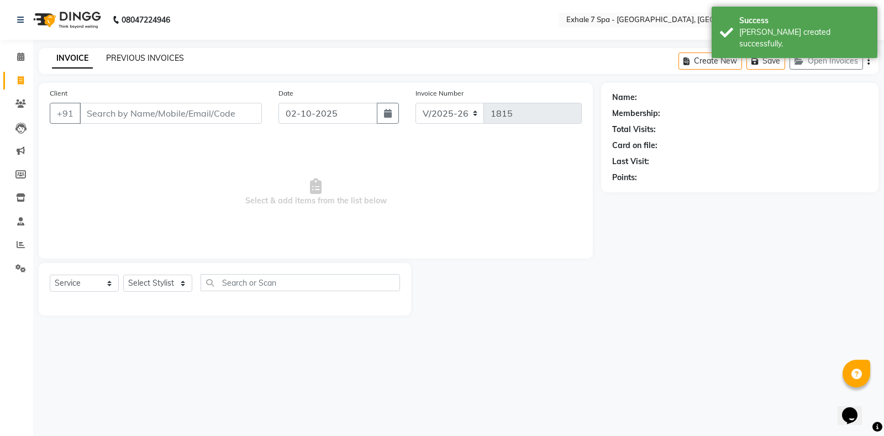
click at [151, 53] on link "PREVIOUS INVOICES" at bounding box center [145, 58] width 78 height 10
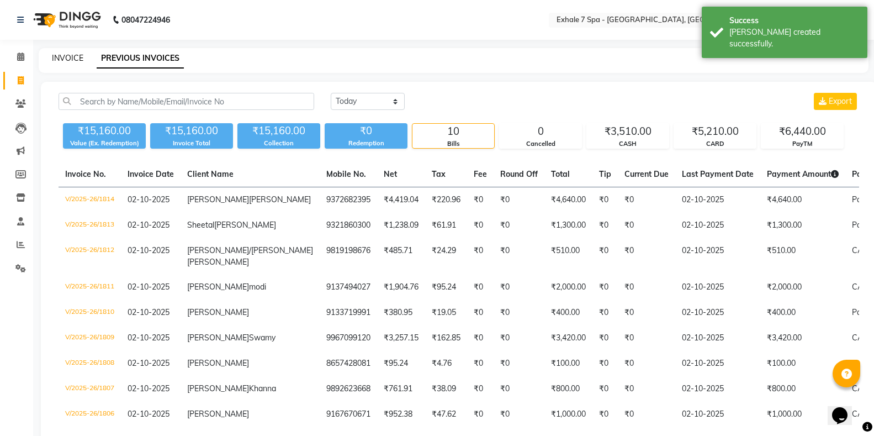
click at [68, 61] on link "INVOICE" at bounding box center [67, 58] width 31 height 10
select select "service"
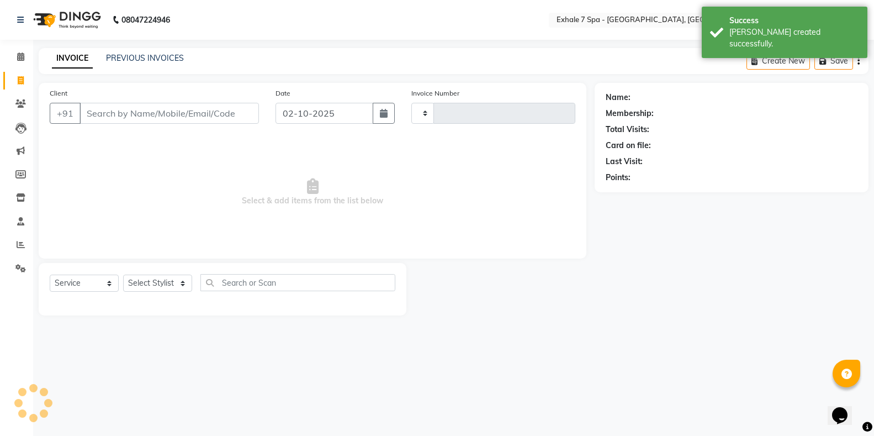
type input "1815"
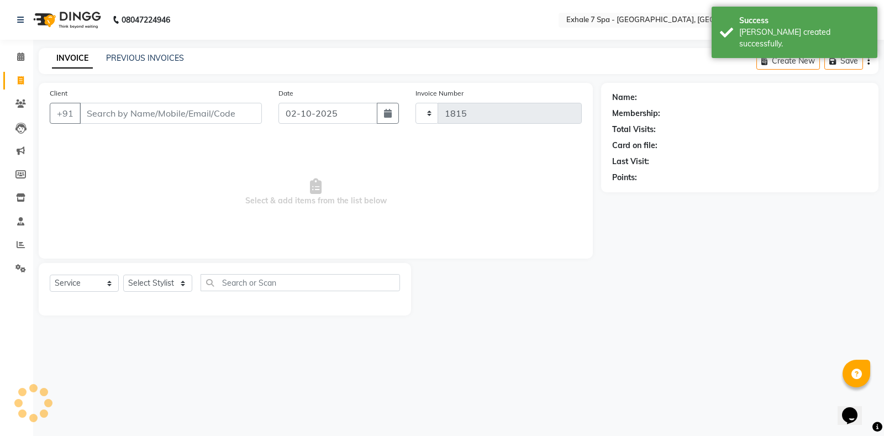
select select "4480"
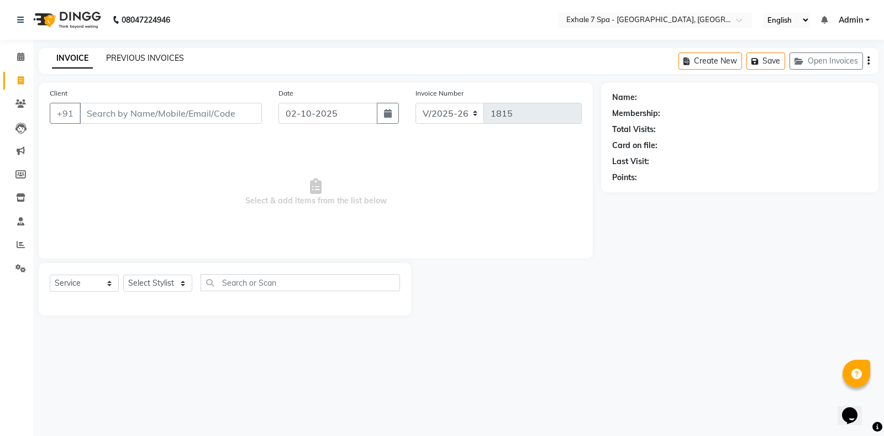
click at [138, 55] on link "PREVIOUS INVOICES" at bounding box center [145, 58] width 78 height 10
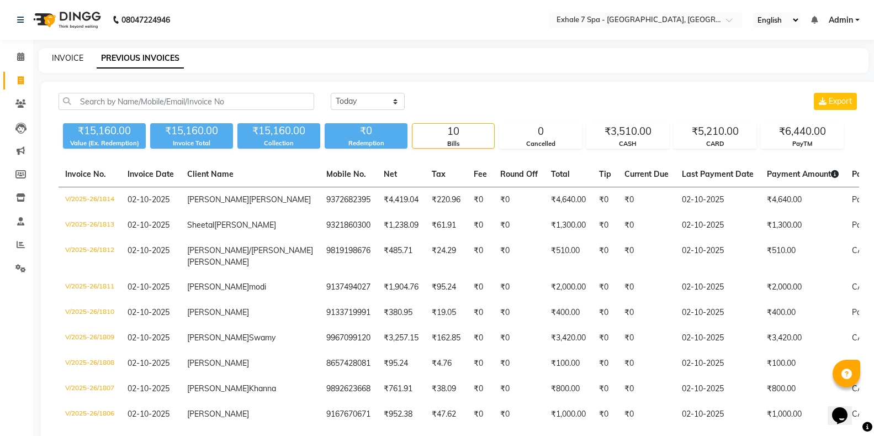
click at [60, 61] on link "INVOICE" at bounding box center [67, 58] width 31 height 10
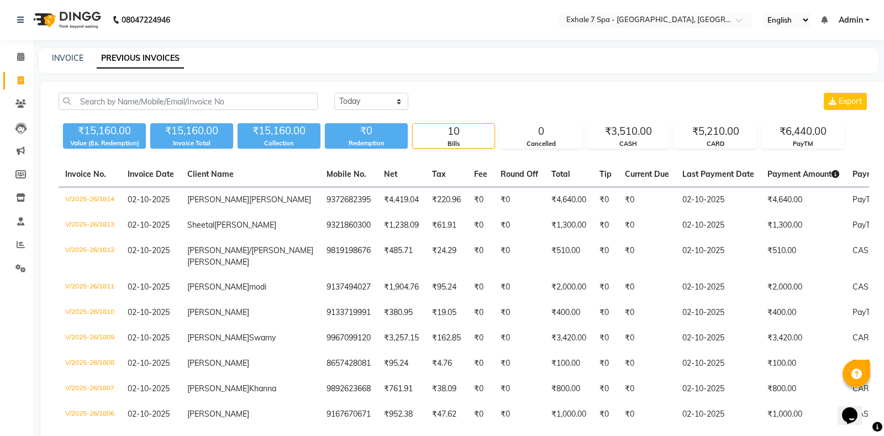
select select "4480"
select select "service"
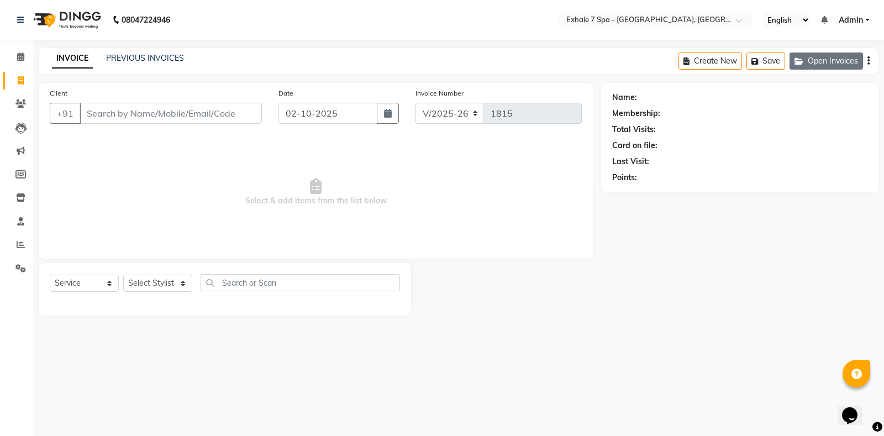
click at [805, 62] on icon "button" at bounding box center [800, 61] width 13 height 8
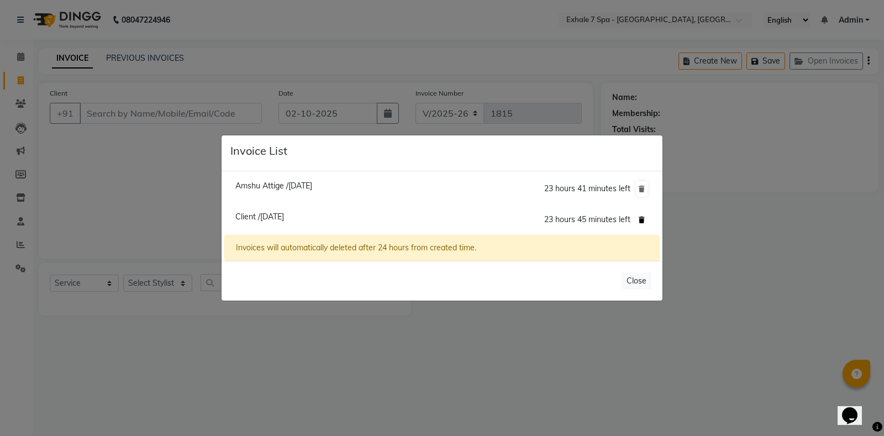
click at [643, 218] on icon at bounding box center [642, 220] width 6 height 7
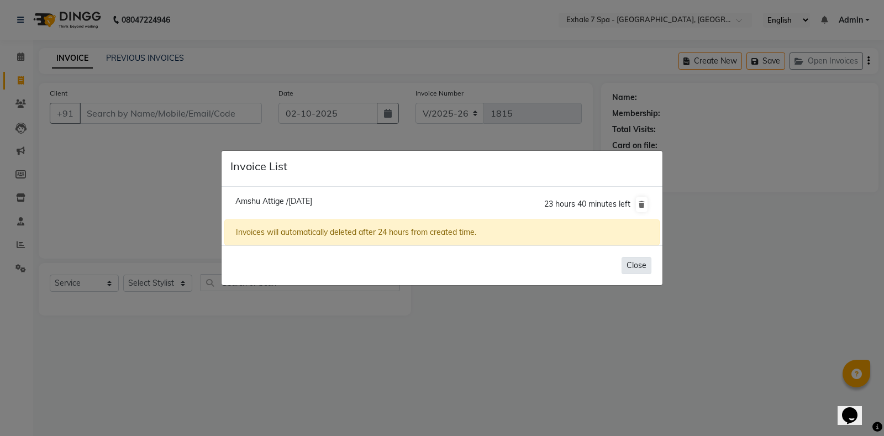
click at [643, 272] on button "Close" at bounding box center [636, 265] width 30 height 17
